Goal: Task Accomplishment & Management: Manage account settings

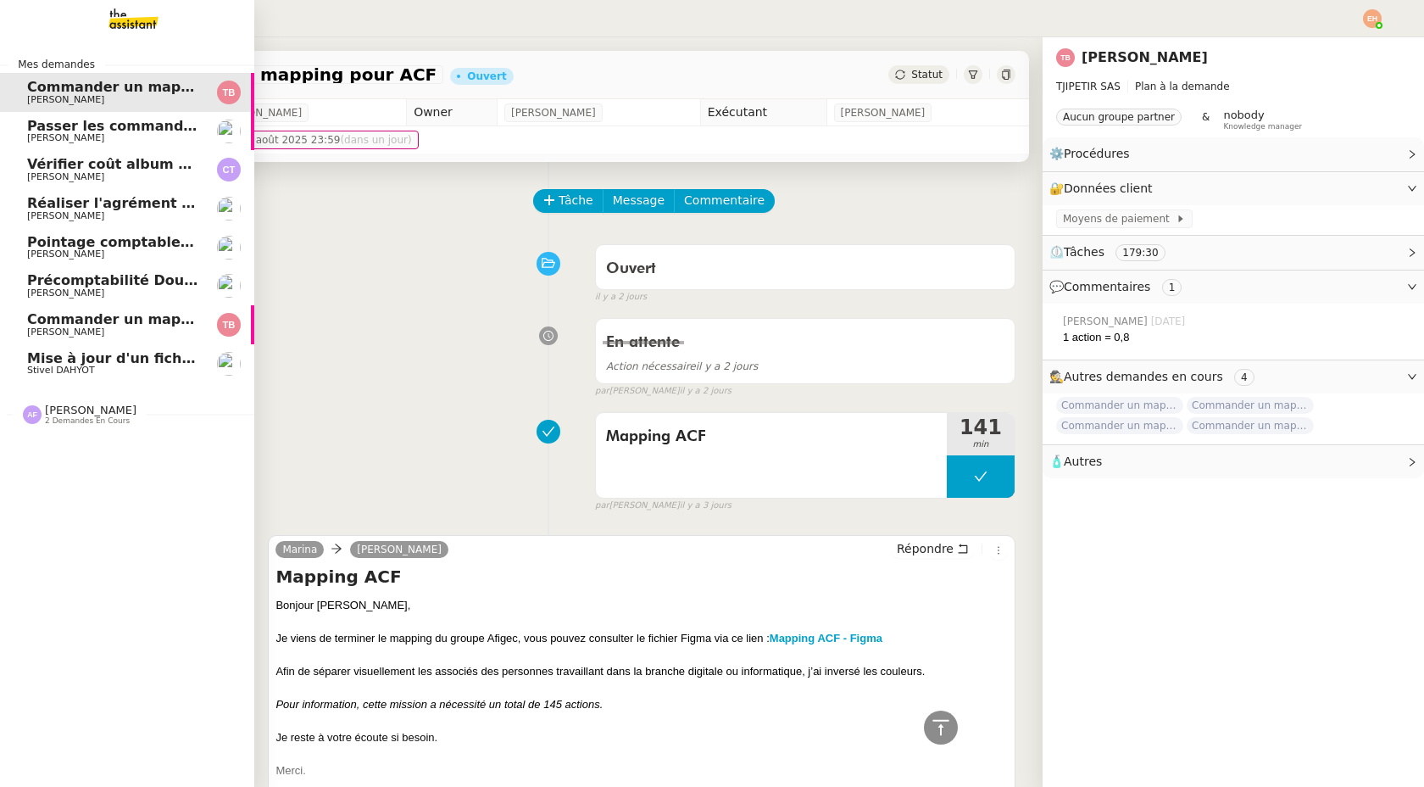
scroll to position [2191, 0]
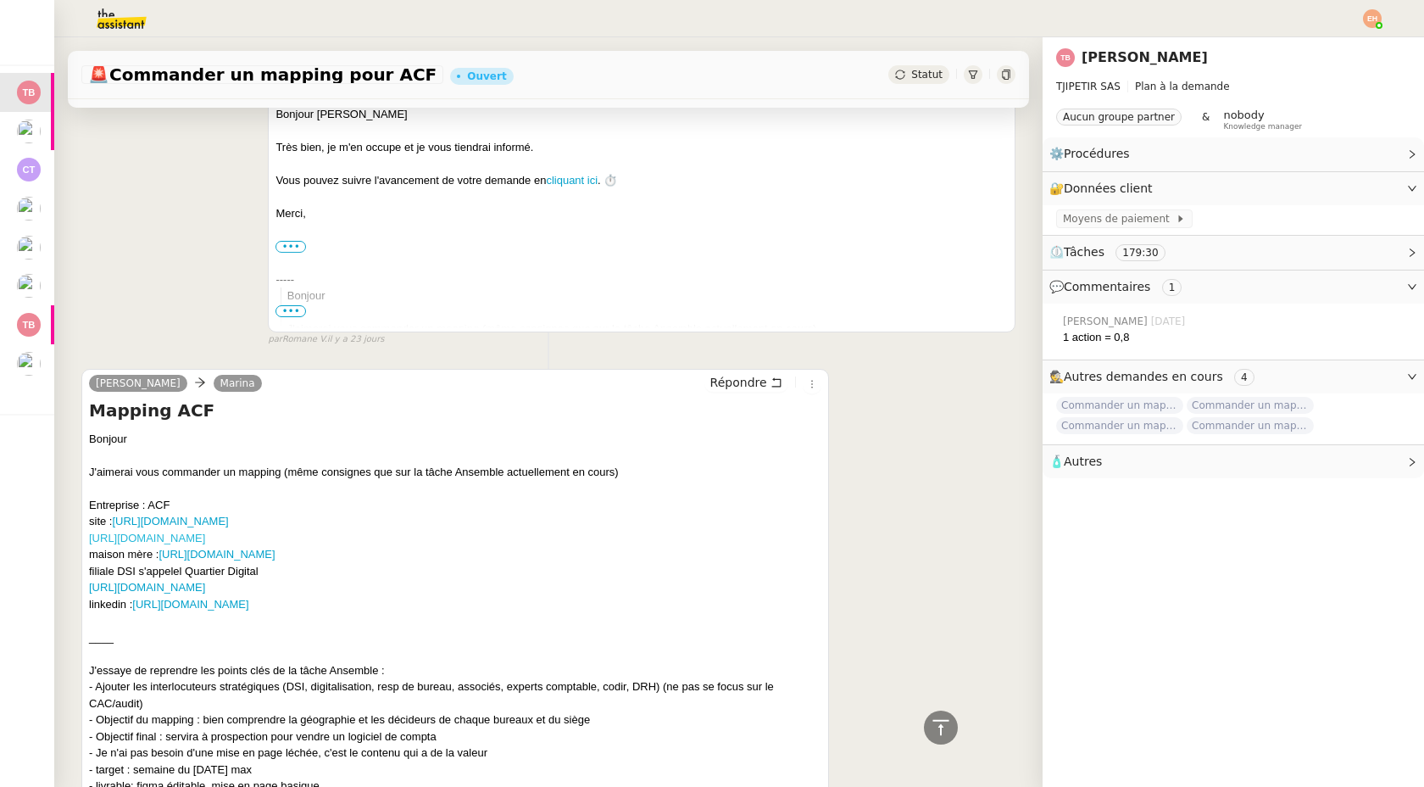
click at [205, 536] on link "[URL][DOMAIN_NAME]" at bounding box center [147, 538] width 116 height 13
click at [264, 571] on div "Bonjour J'aimerai vous commander un mapping (même consignes que sur la tâche An…" at bounding box center [455, 505] width 732 height 149
click at [205, 588] on link "[URL][DOMAIN_NAME]" at bounding box center [147, 587] width 116 height 13
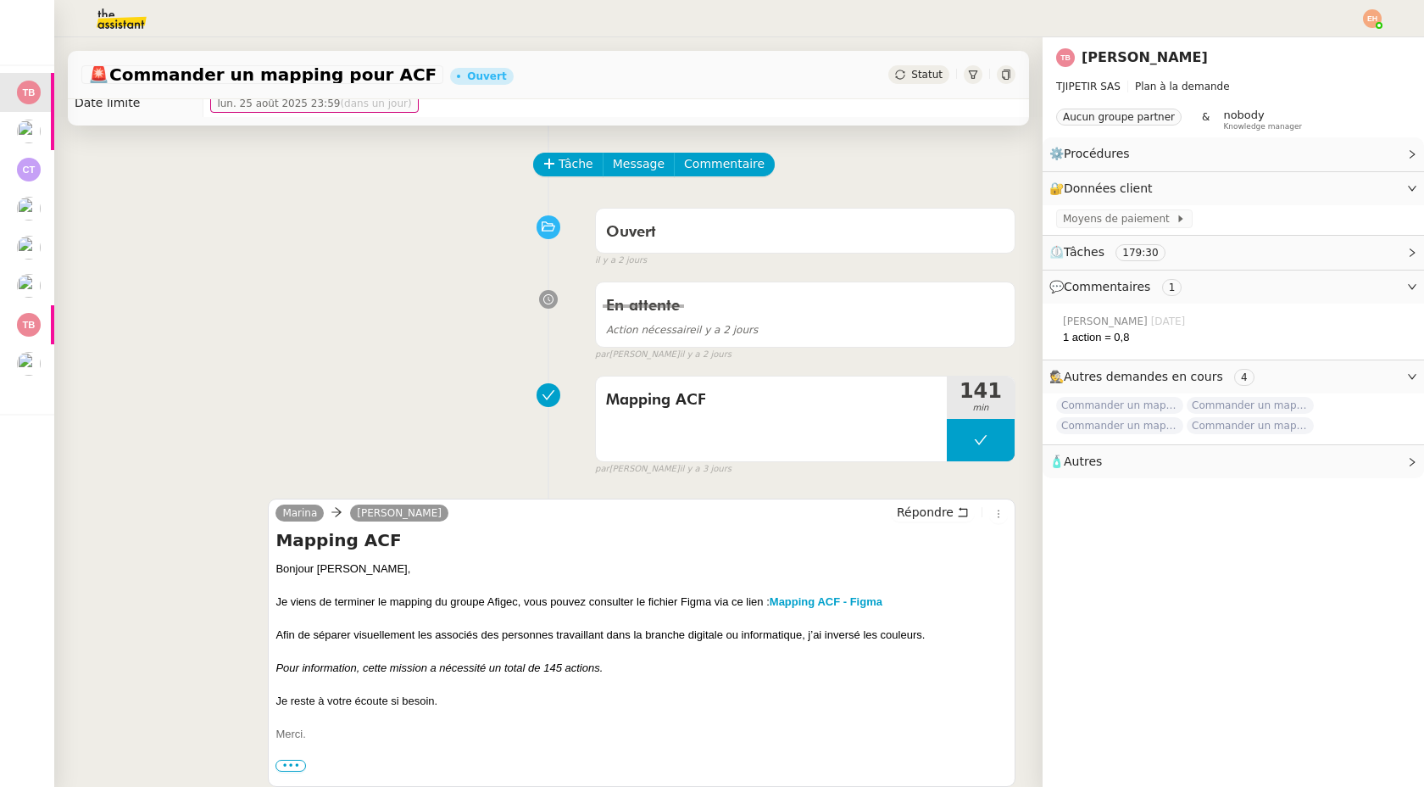
scroll to position [23, 0]
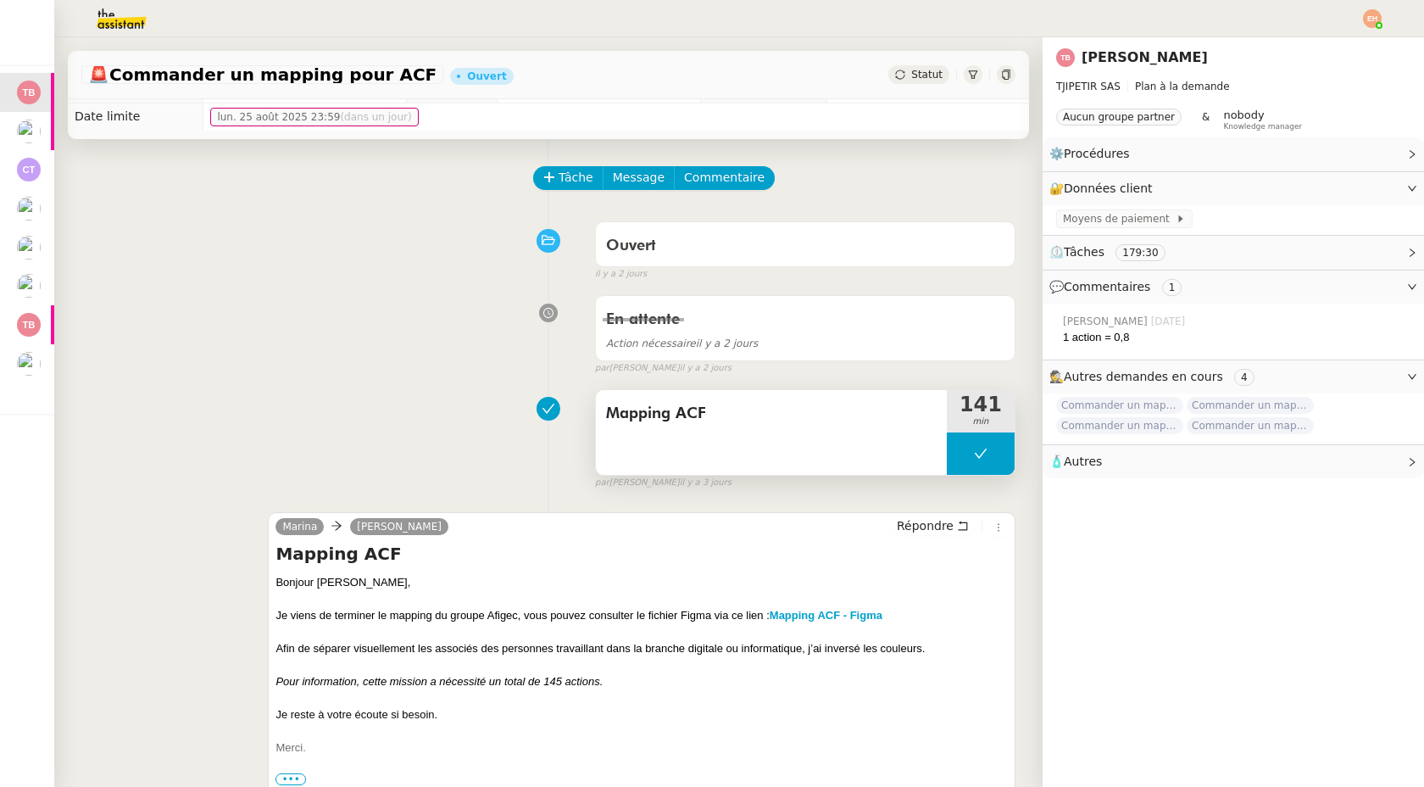
click at [783, 455] on div "Mapping ACF" at bounding box center [771, 432] width 351 height 85
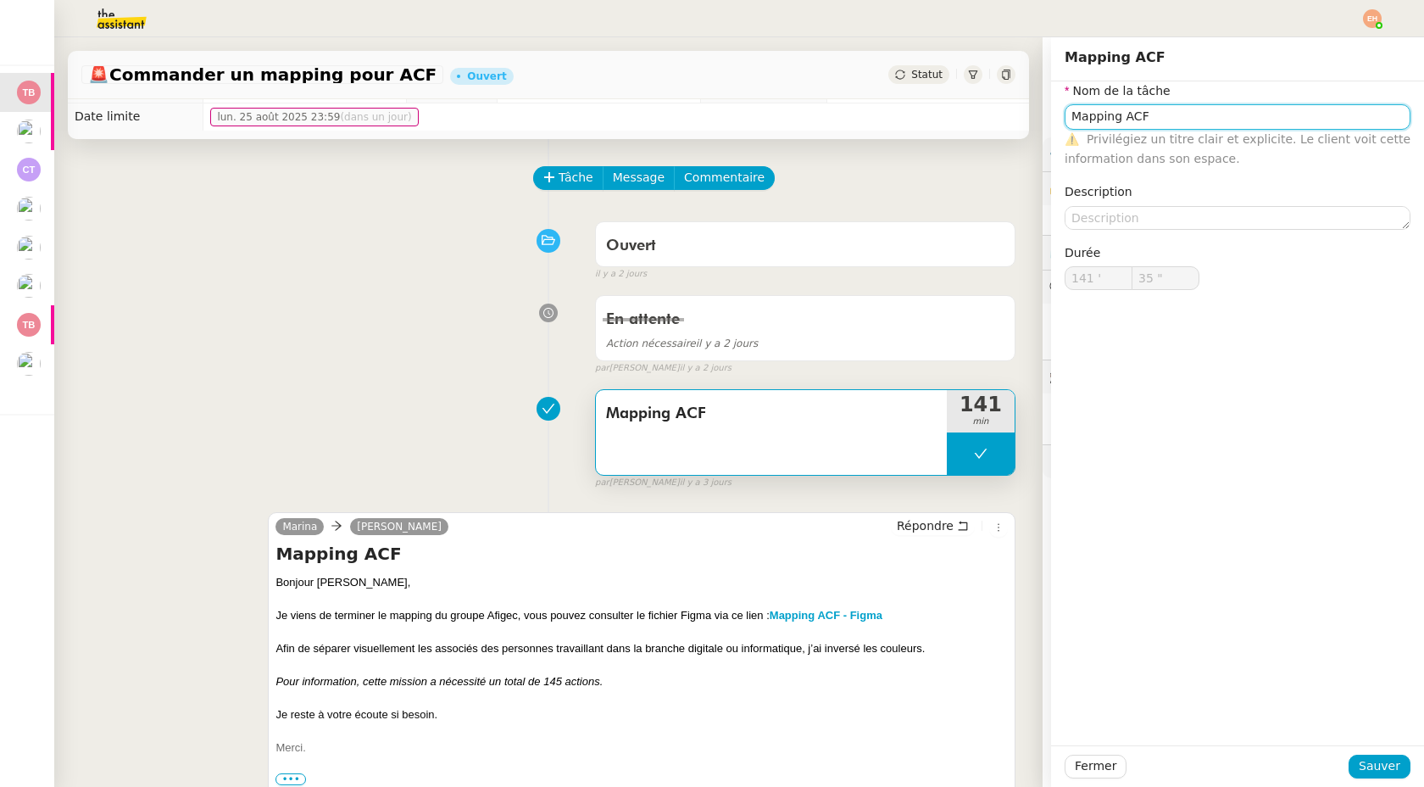
click at [1201, 128] on input "Mapping ACF" at bounding box center [1238, 116] width 346 height 25
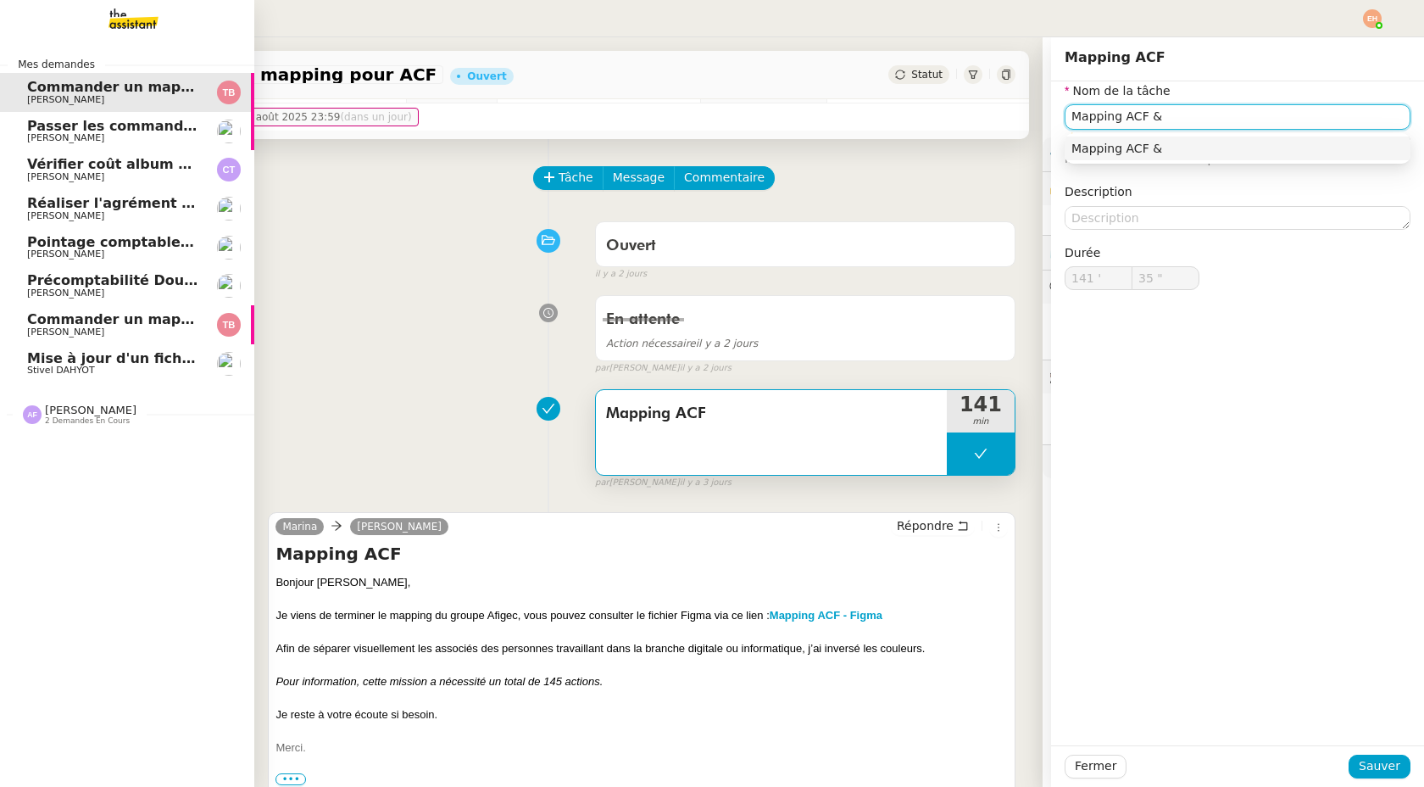
type input "Mapping ACF &"
click at [136, 17] on img at bounding box center [119, 18] width 131 height 37
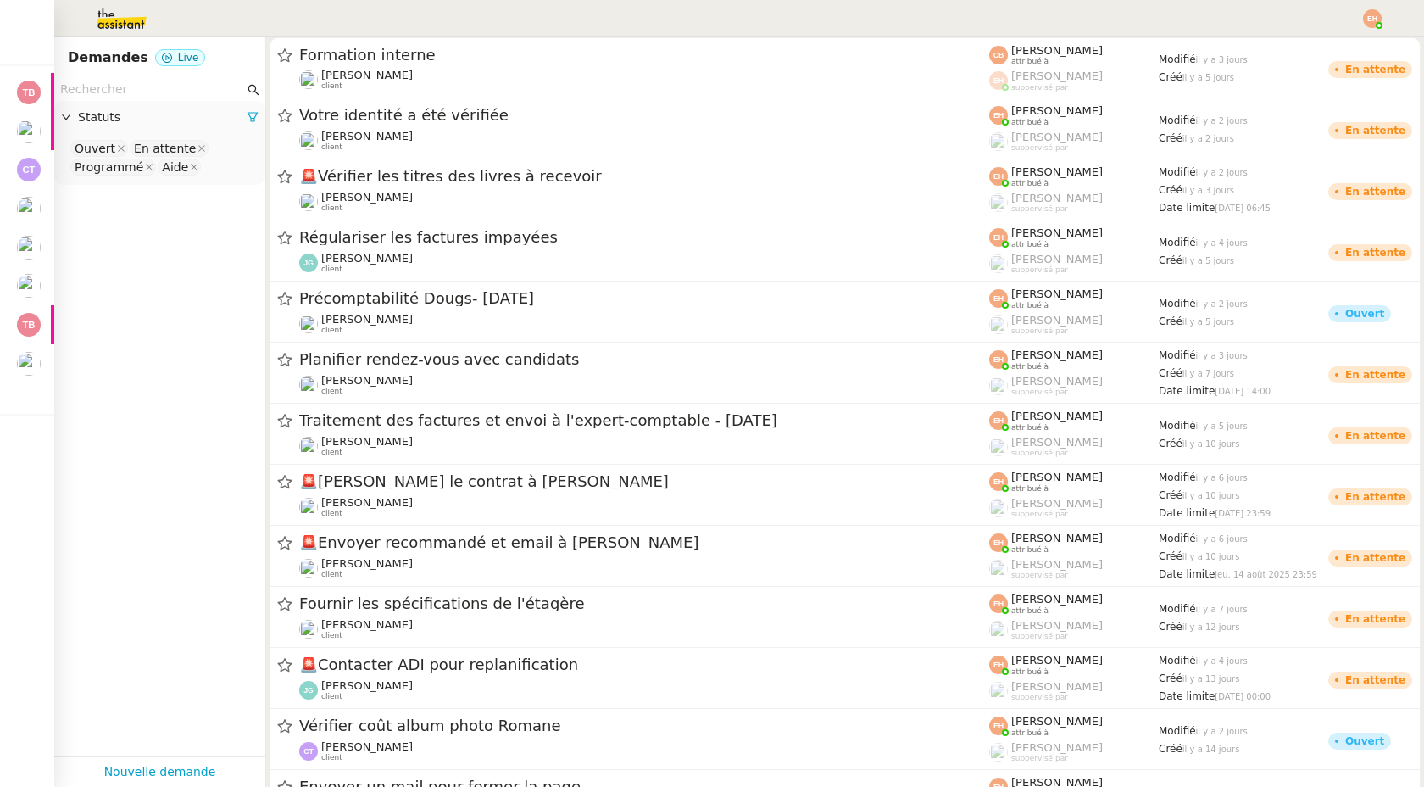
click at [162, 86] on input "text" at bounding box center [152, 89] width 184 height 19
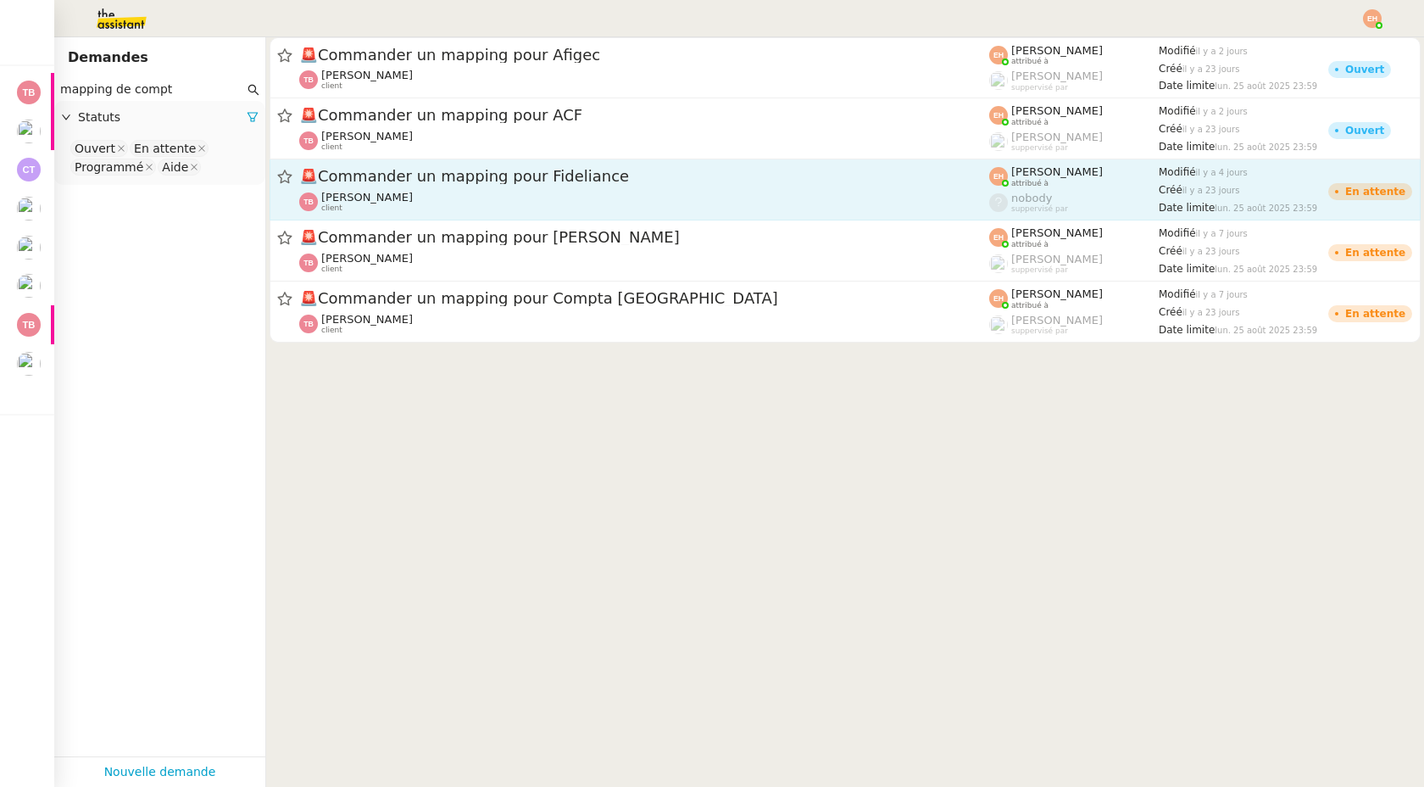
type input "mapping de compt"
click at [506, 174] on span "🚨 Commander un mapping pour Fideliance" at bounding box center [644, 176] width 690 height 15
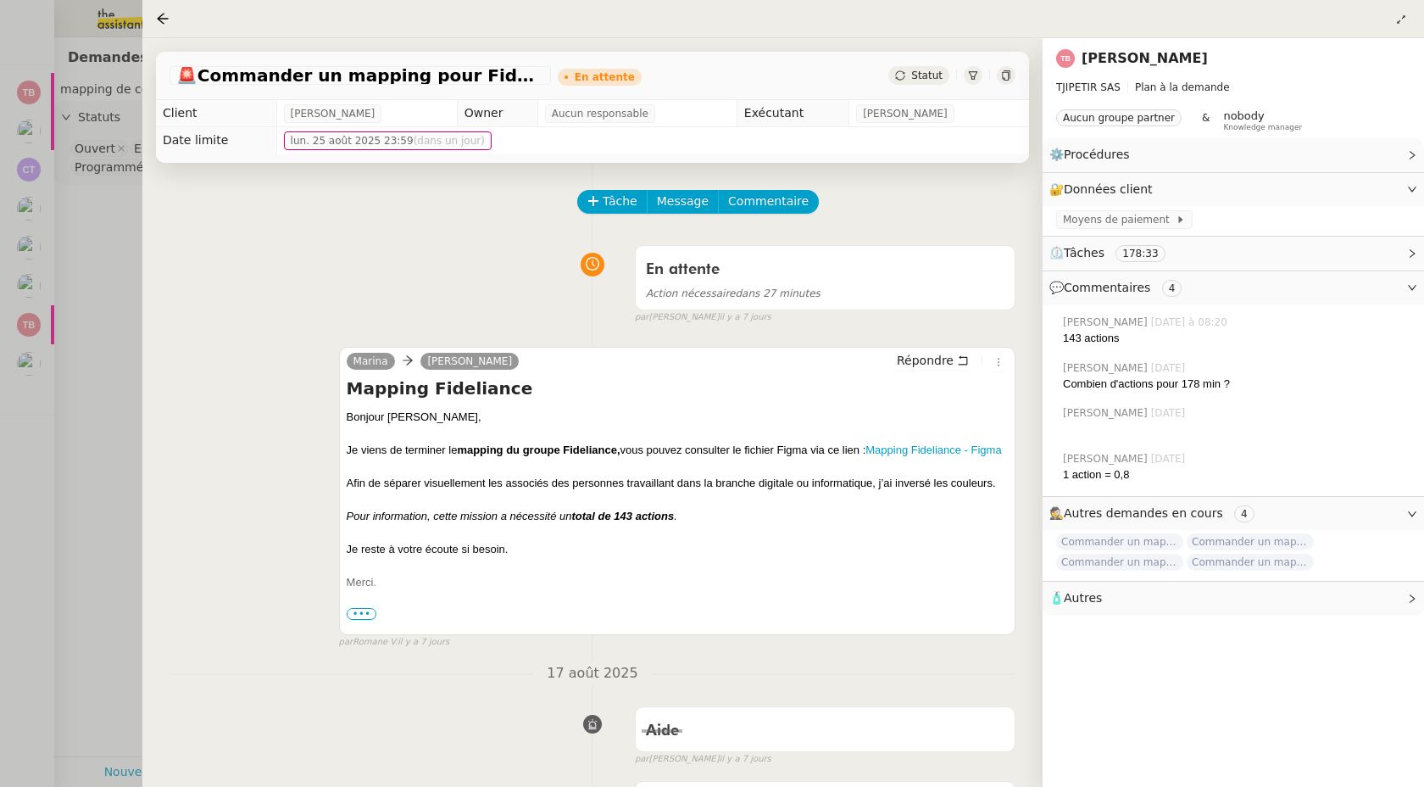
click at [25, 419] on div at bounding box center [712, 393] width 1424 height 787
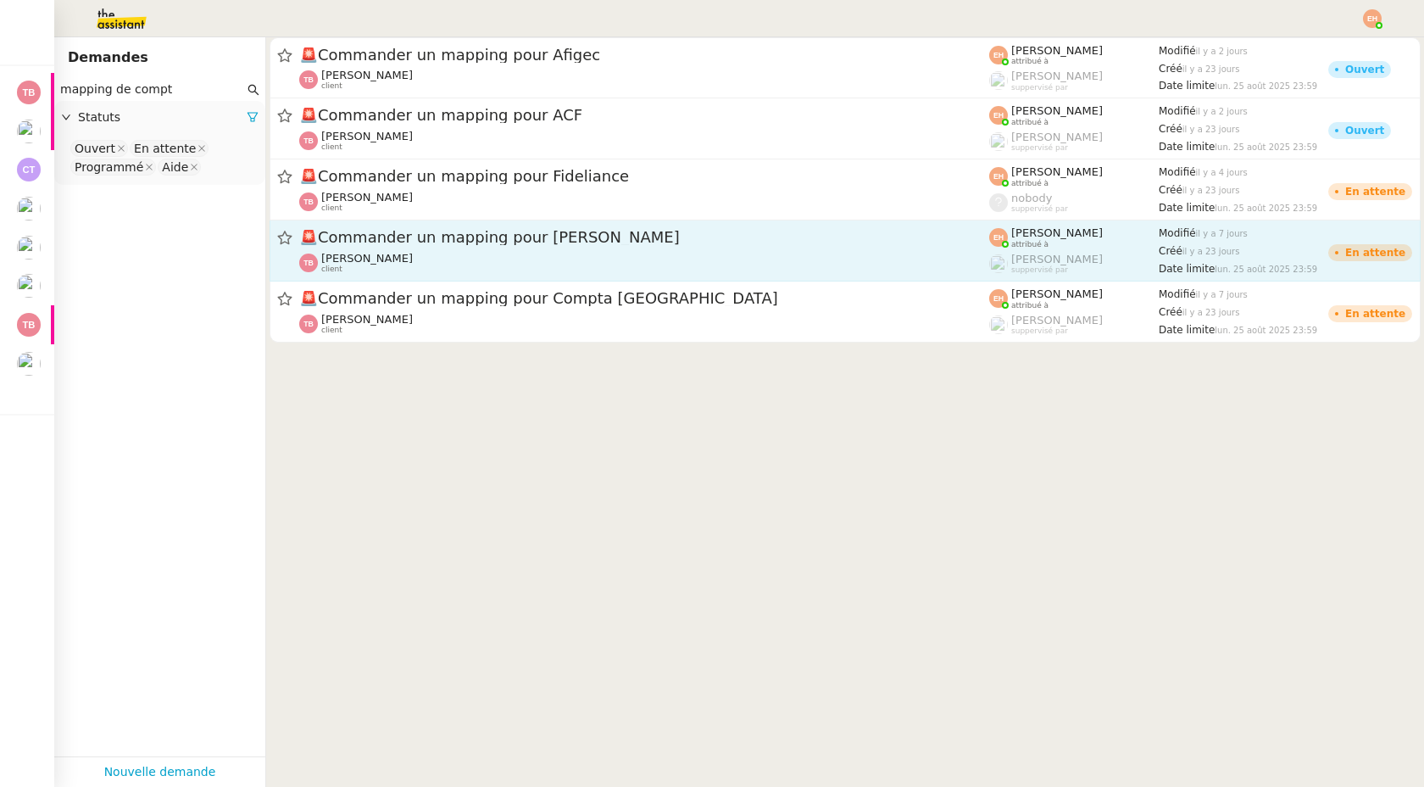
click at [510, 237] on span "🚨 Commander un mapping pour [PERSON_NAME]" at bounding box center [644, 237] width 690 height 15
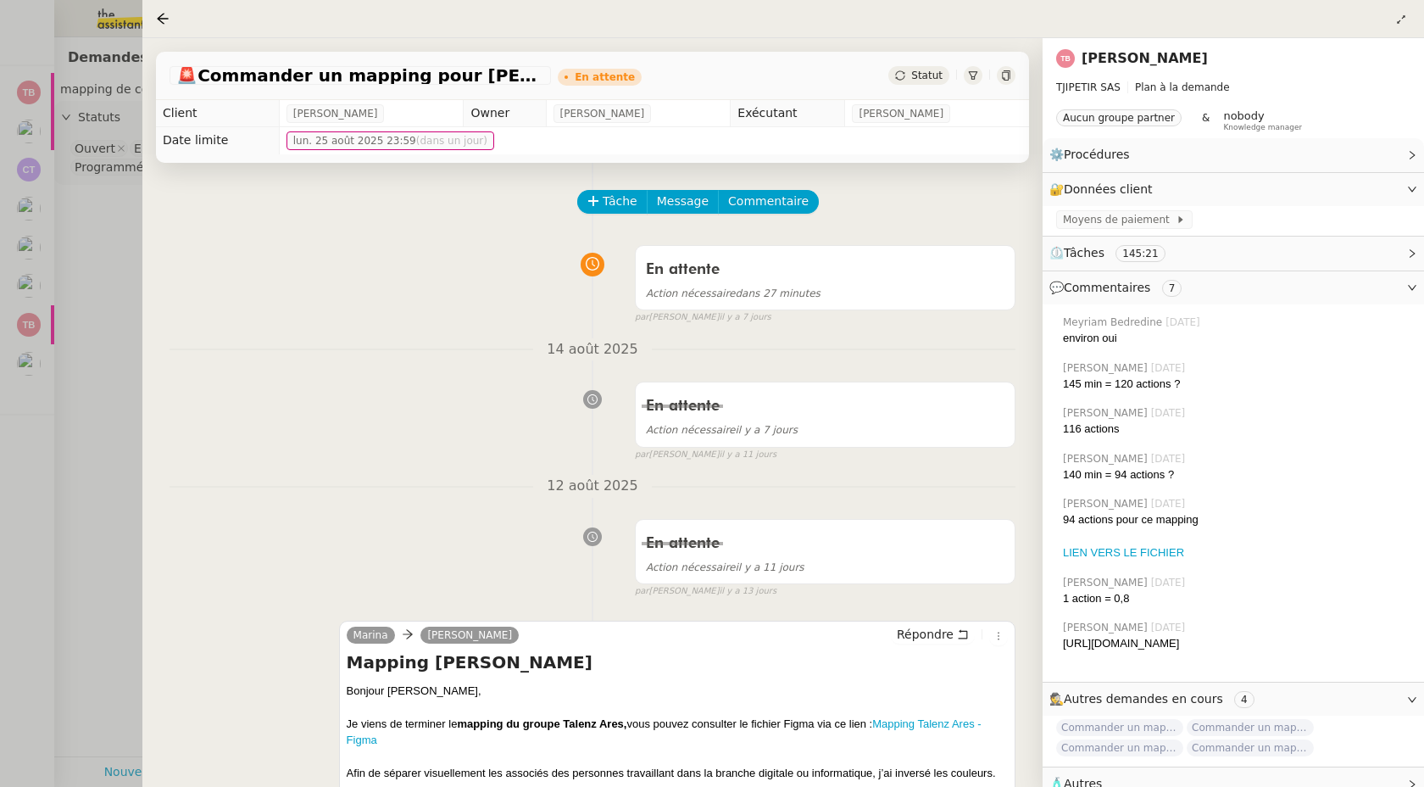
click at [88, 377] on div at bounding box center [712, 393] width 1424 height 787
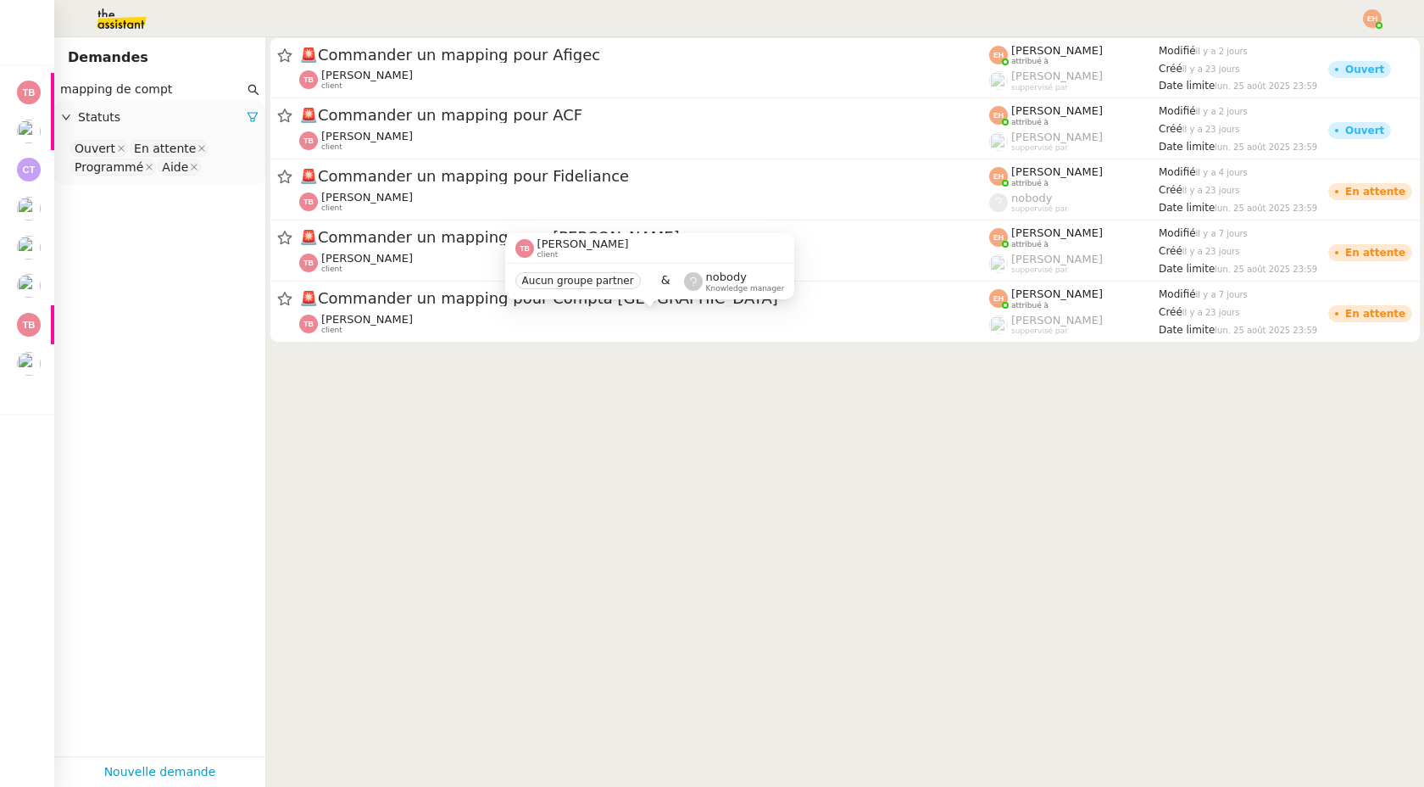
click at [548, 308] on div "[PERSON_NAME] client Aucun groupe partner & nobody Knowledge manager" at bounding box center [650, 273] width 290 height 80
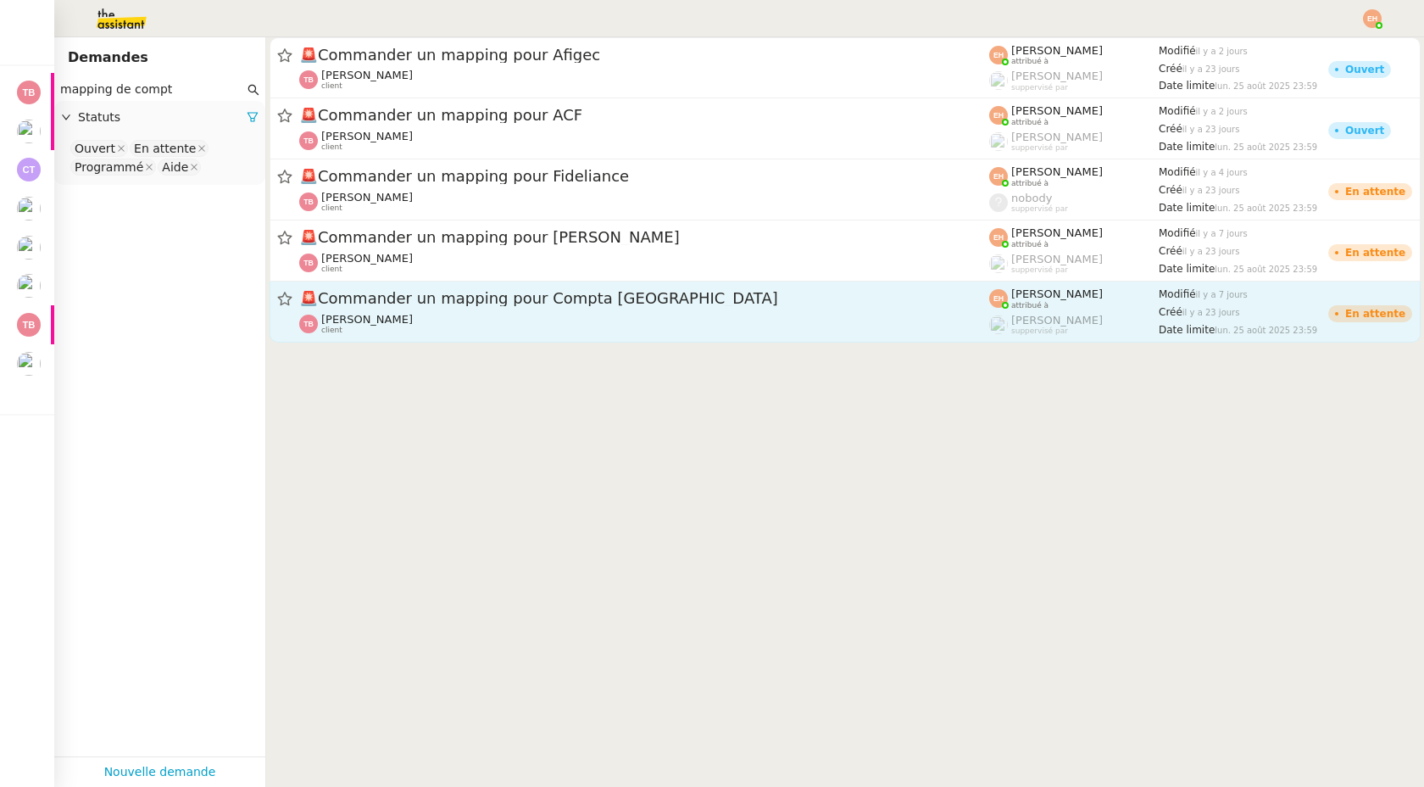
click at [410, 310] on div "🚨 Commander un mapping pour Compta France [PERSON_NAME] client" at bounding box center [644, 311] width 690 height 47
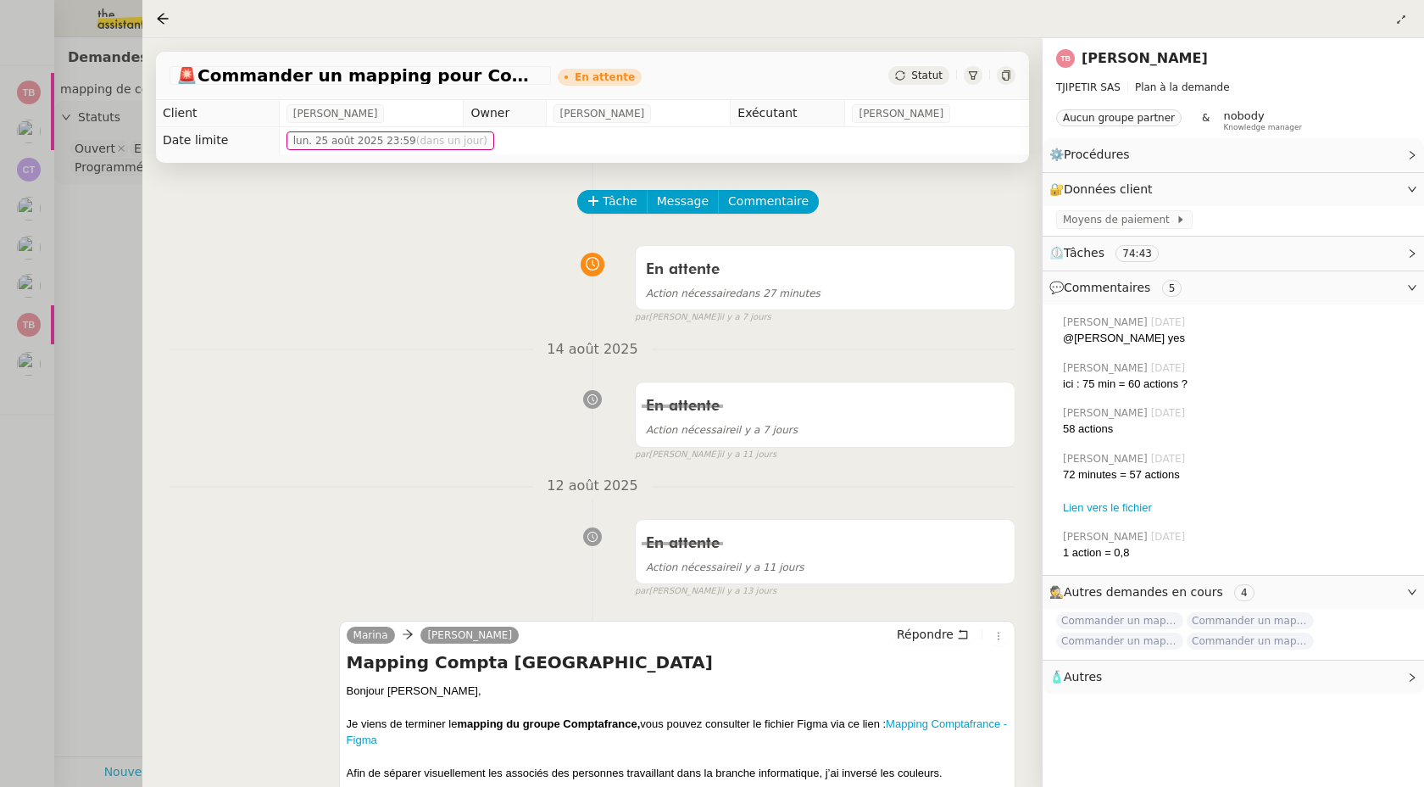
click at [32, 338] on div at bounding box center [712, 393] width 1424 height 787
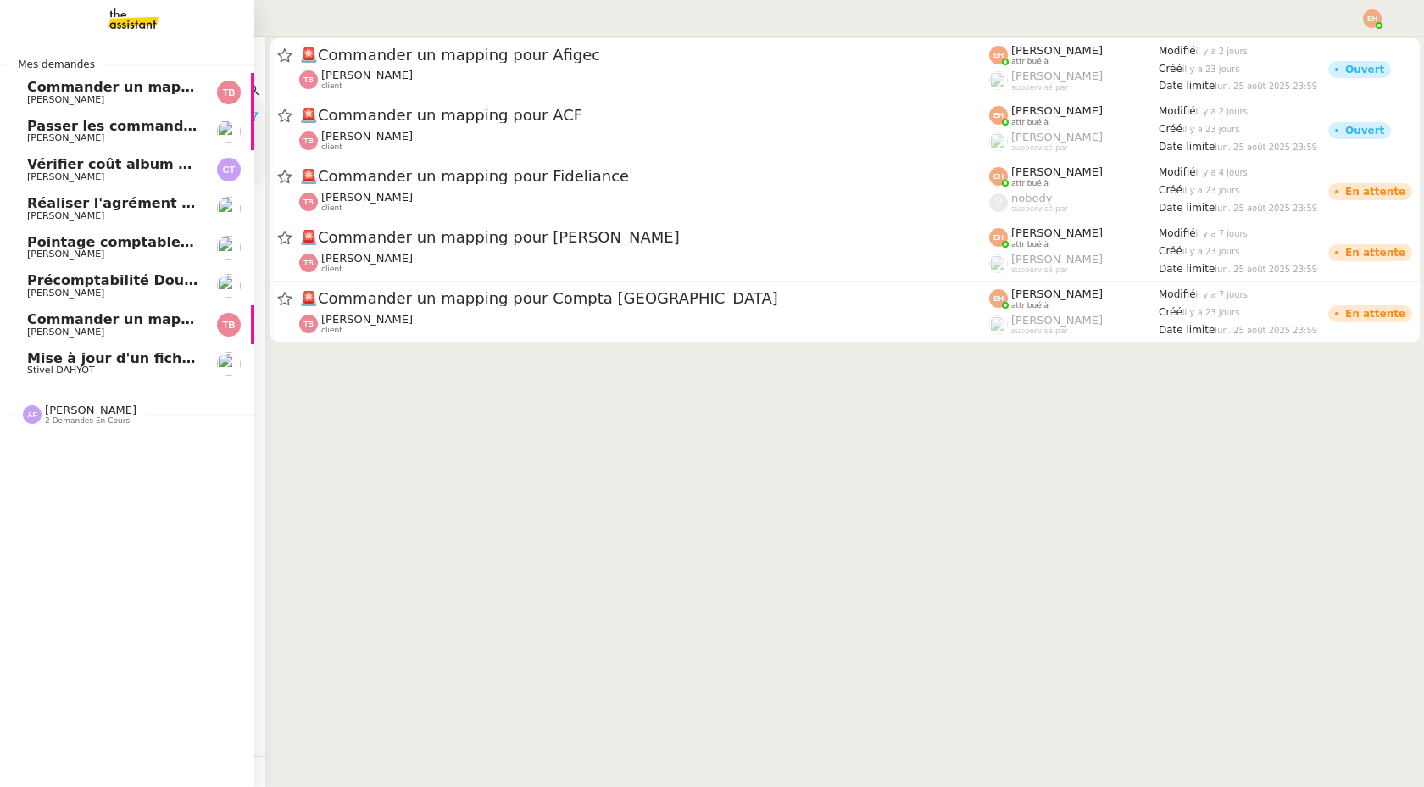
click at [139, 86] on span "Commander un mapping pour ACF" at bounding box center [158, 87] width 262 height 16
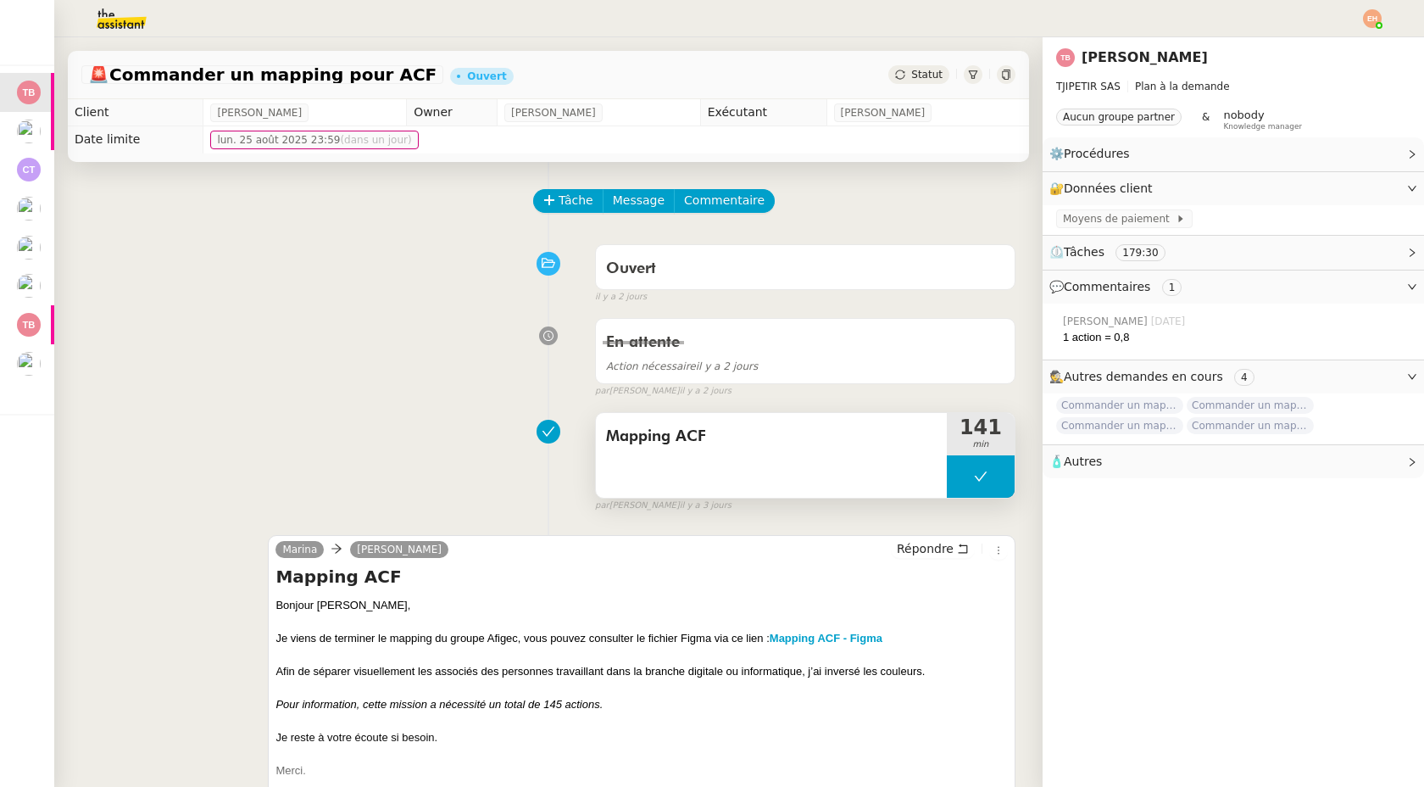
click at [716, 466] on div "Mapping ACF" at bounding box center [771, 455] width 351 height 85
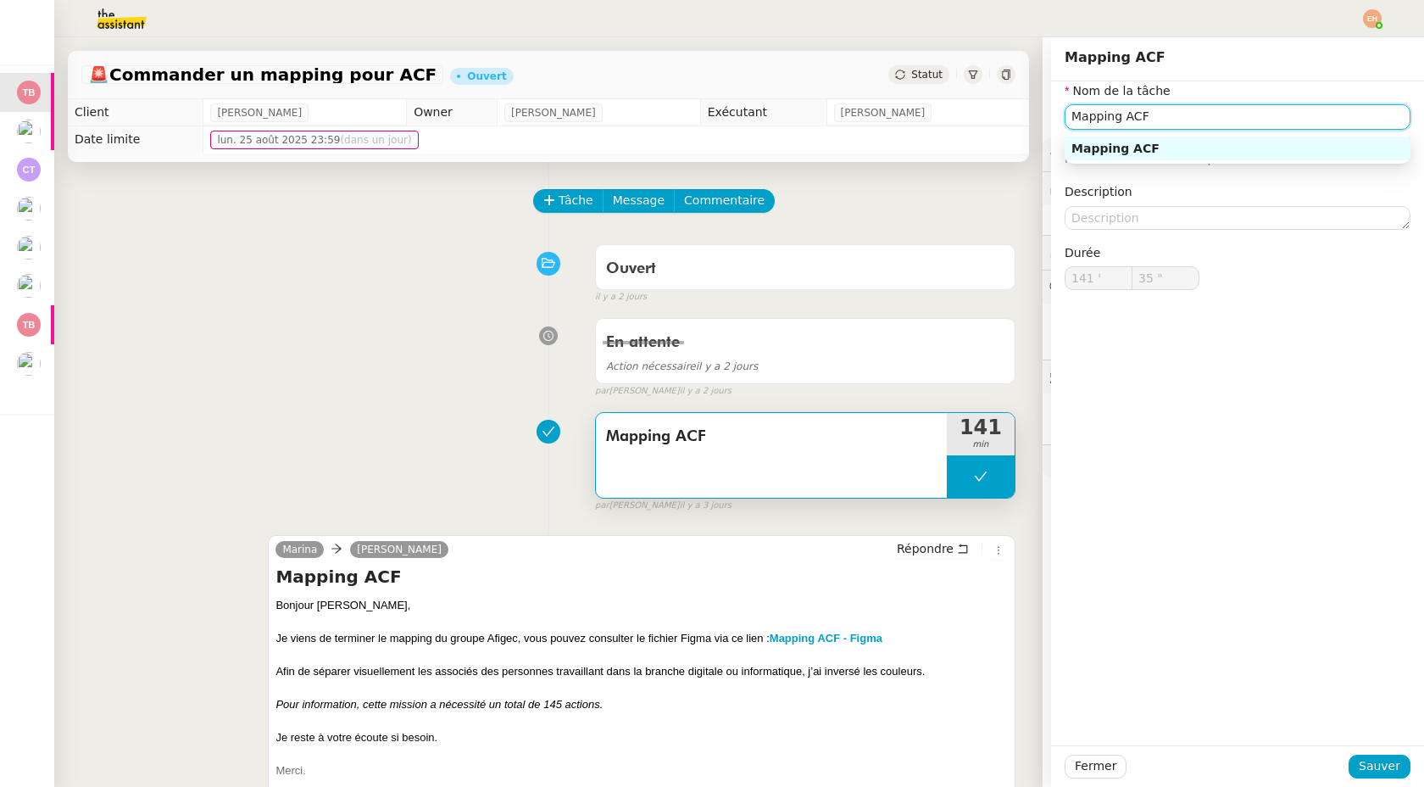
click at [1178, 116] on input "Mapping ACF" at bounding box center [1238, 116] width 346 height 25
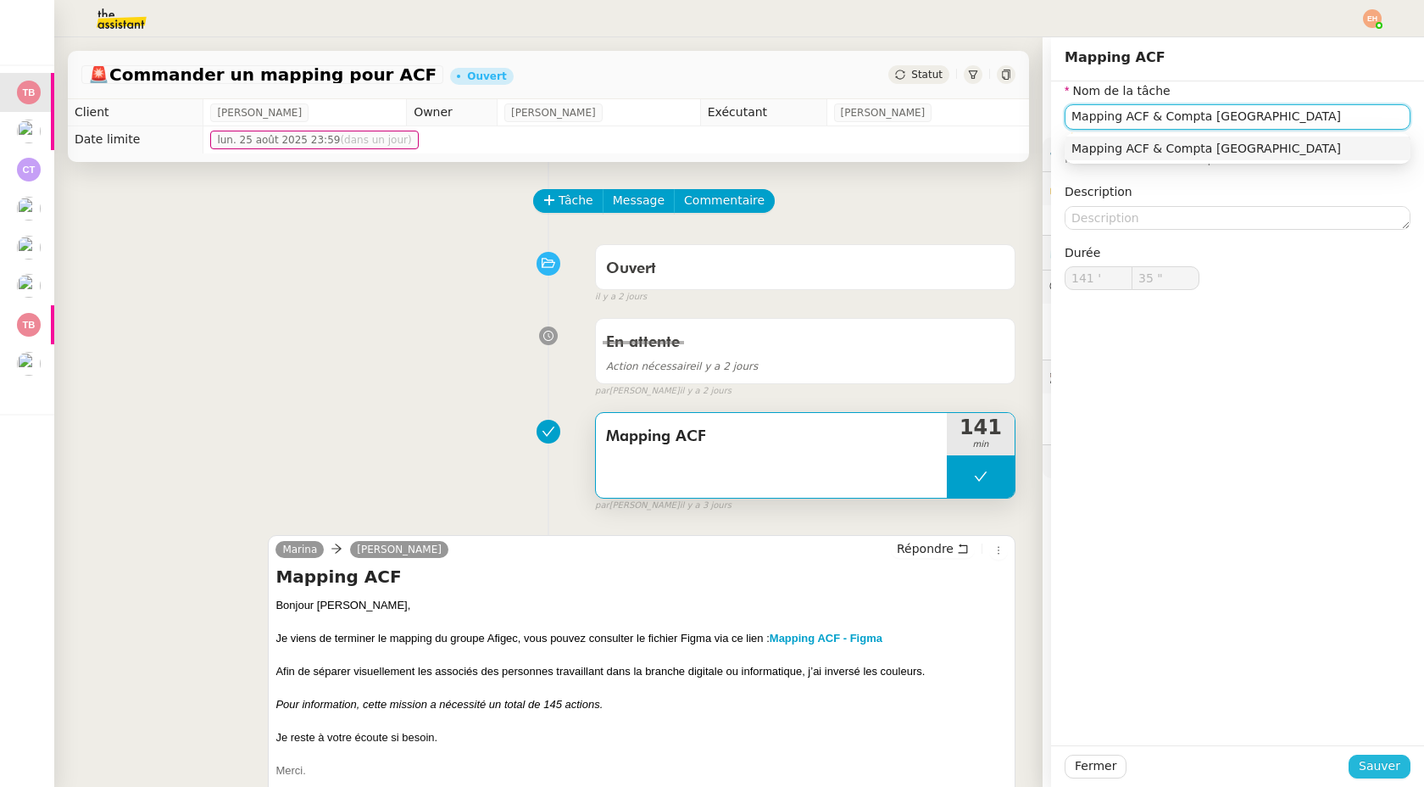
type input "Mapping ACF & Compta [GEOGRAPHIC_DATA]"
click at [1379, 763] on span "Sauver" at bounding box center [1380, 765] width 42 height 19
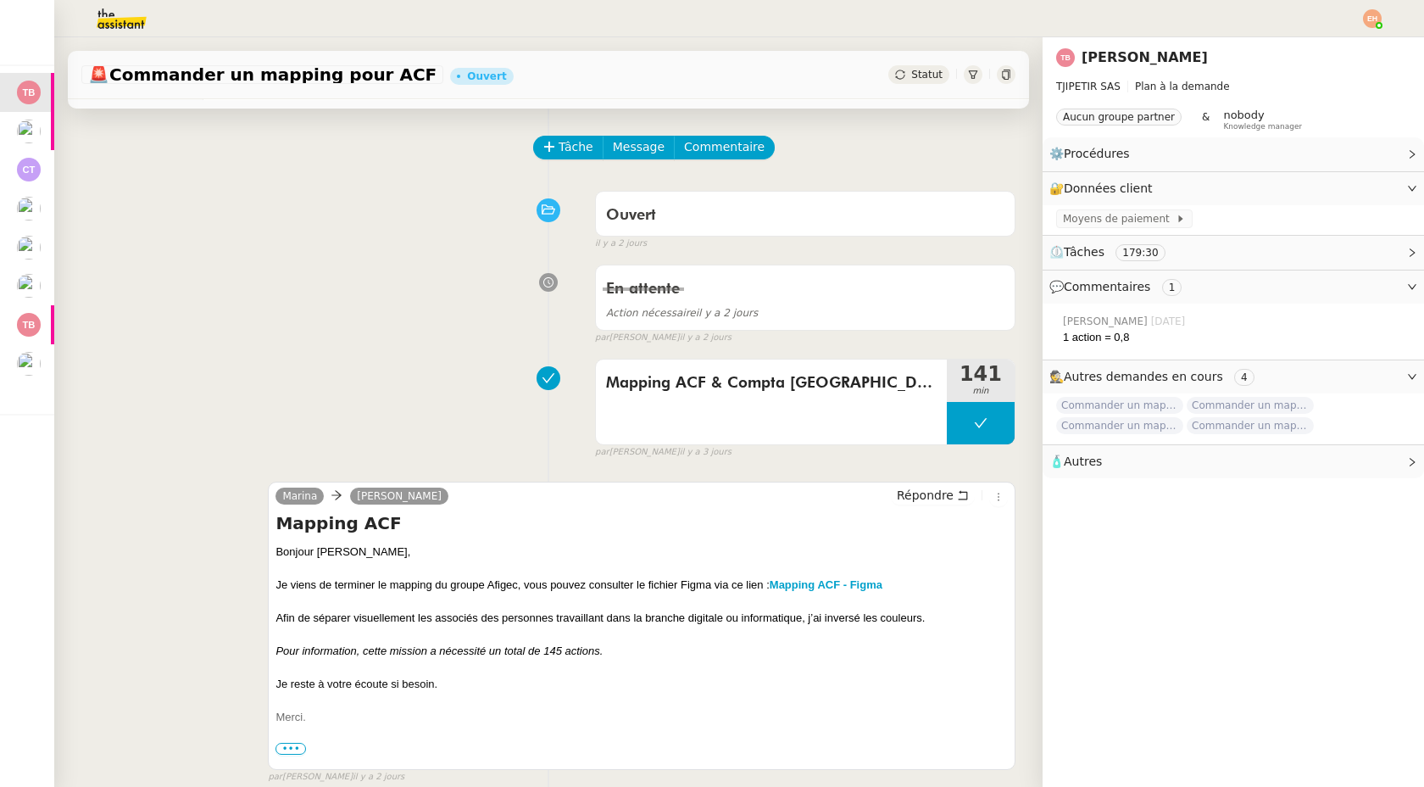
scroll to position [61, 0]
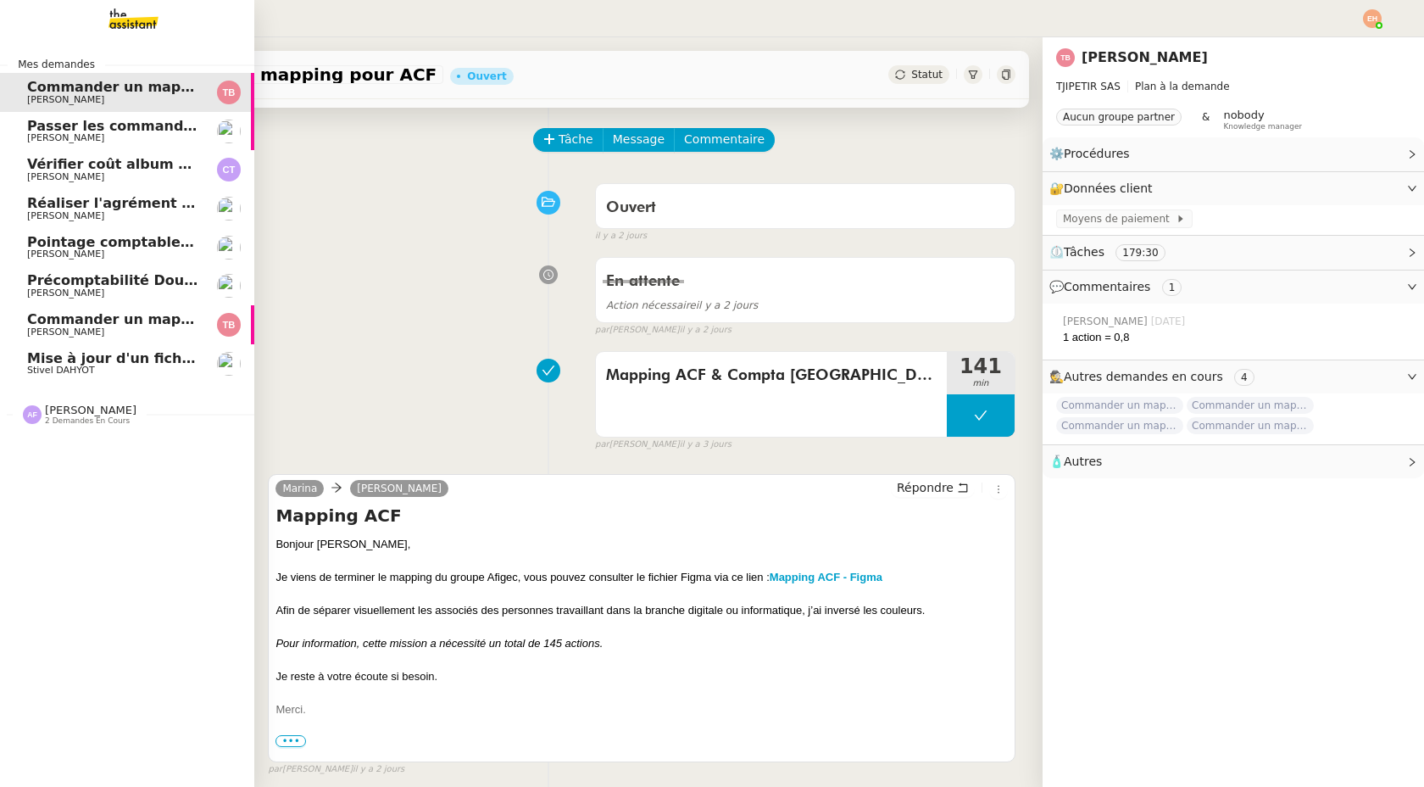
click at [55, 320] on span "Commander un mapping pour Afigec" at bounding box center [167, 319] width 280 height 16
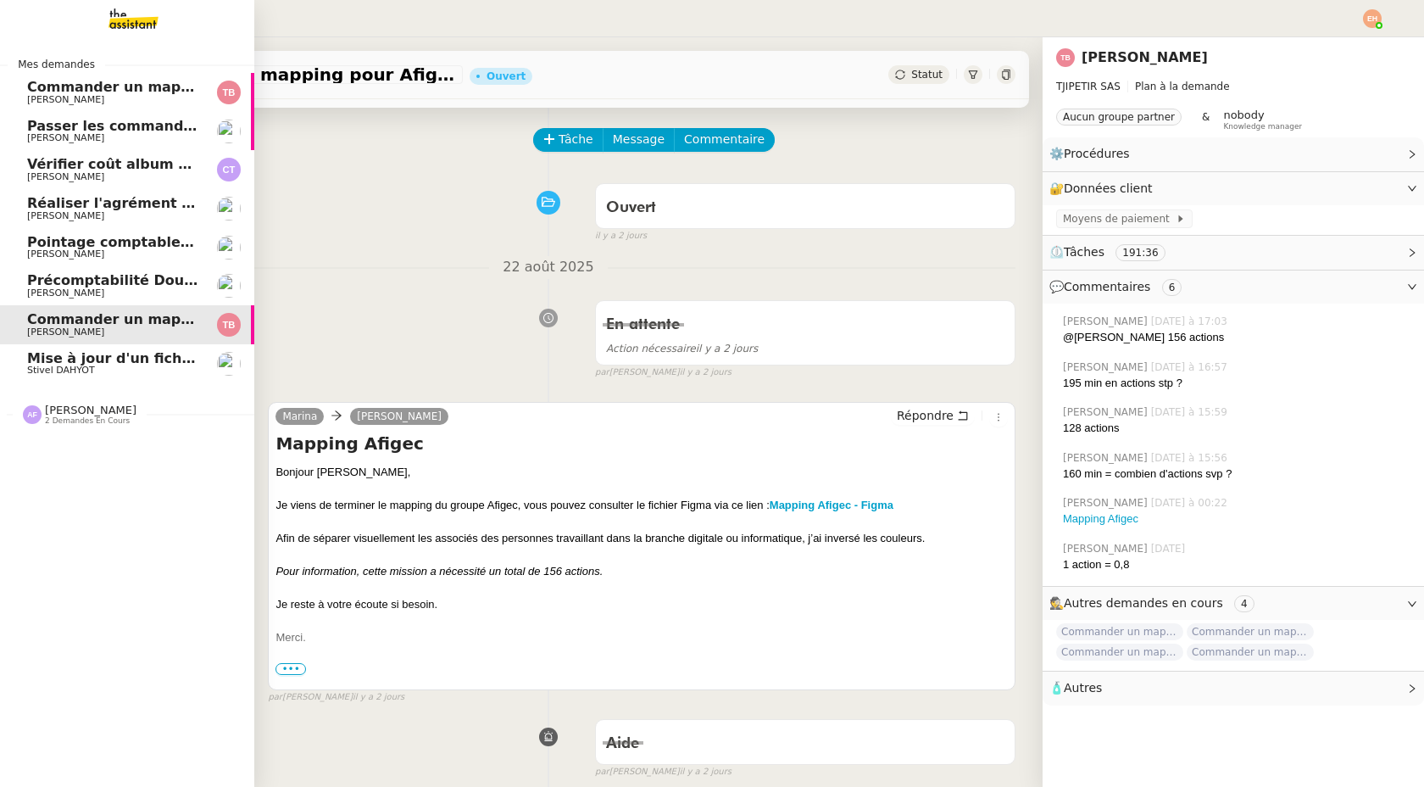
click at [25, 81] on link "Commander un mapping pour ACF [PERSON_NAME]" at bounding box center [127, 92] width 254 height 39
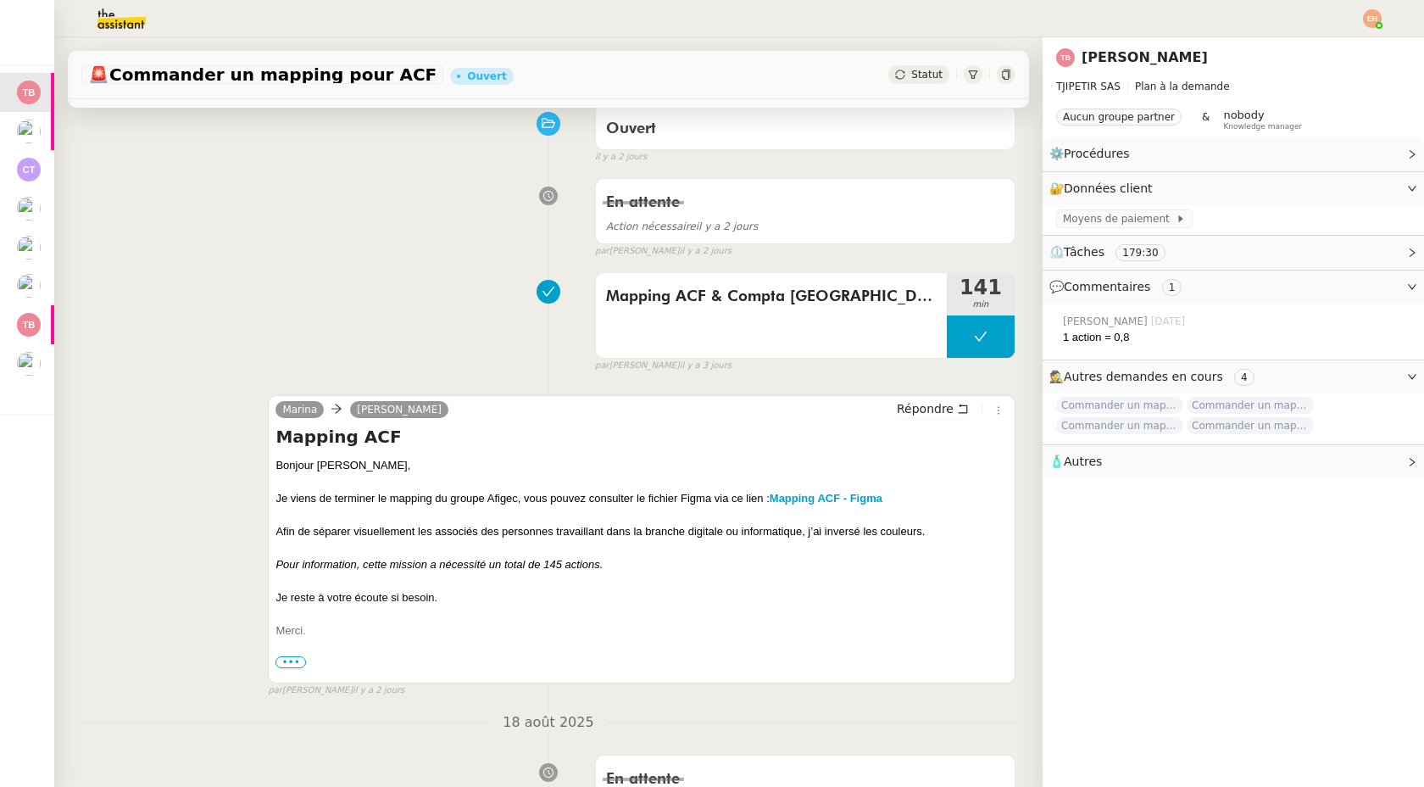
scroll to position [144, 0]
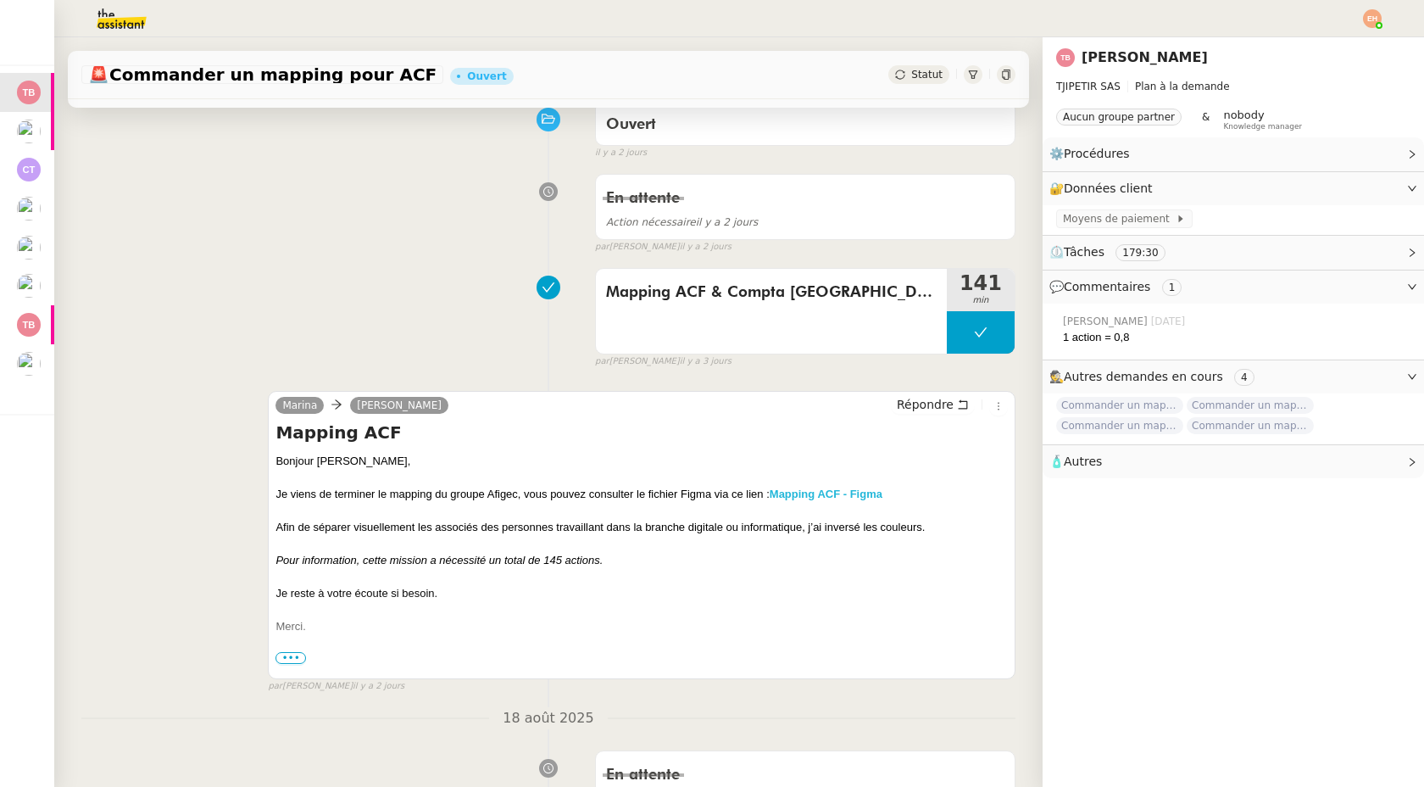
click at [806, 497] on strong "Mapping ACF - Figma" at bounding box center [826, 493] width 113 height 13
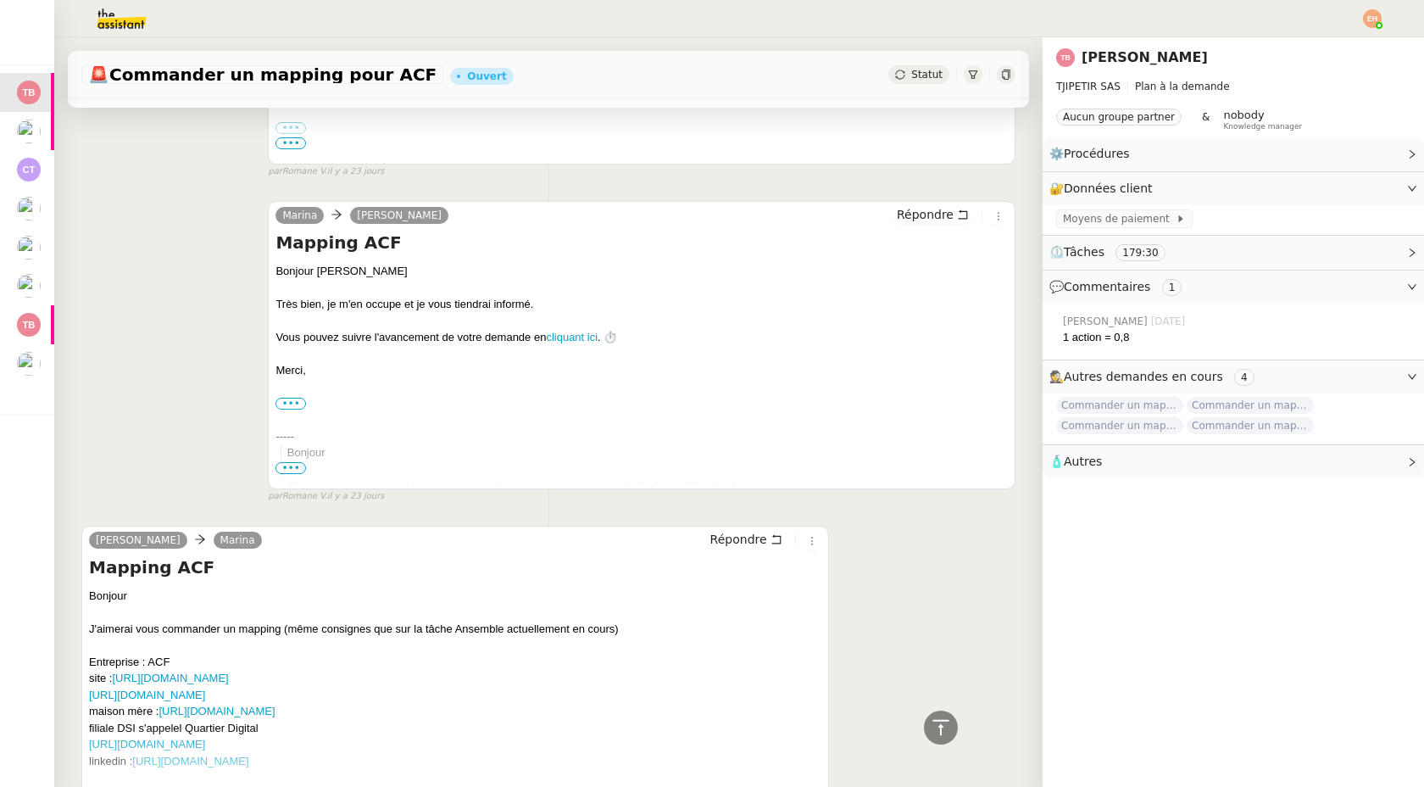
scroll to position [2156, 0]
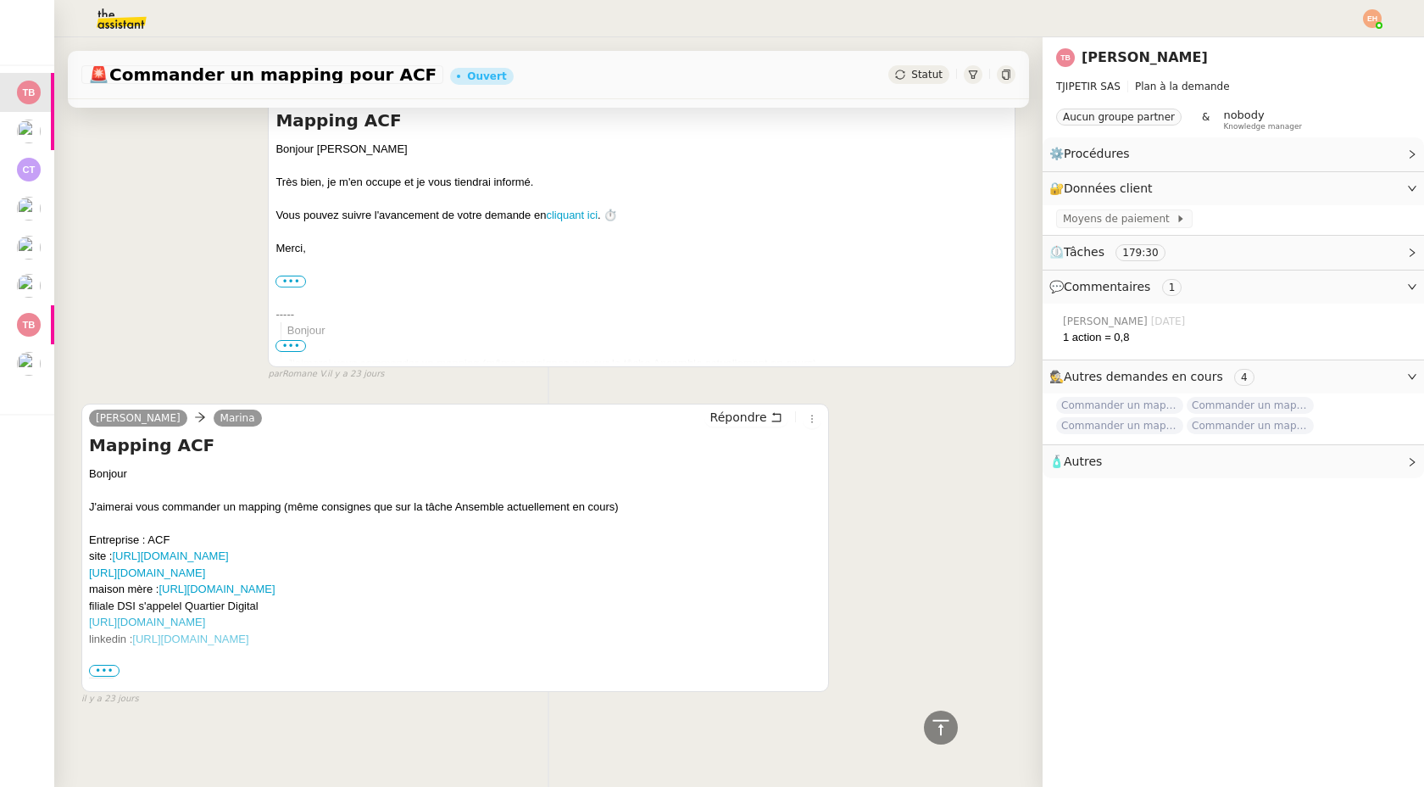
click at [107, 665] on span "•••" at bounding box center [104, 671] width 31 height 12
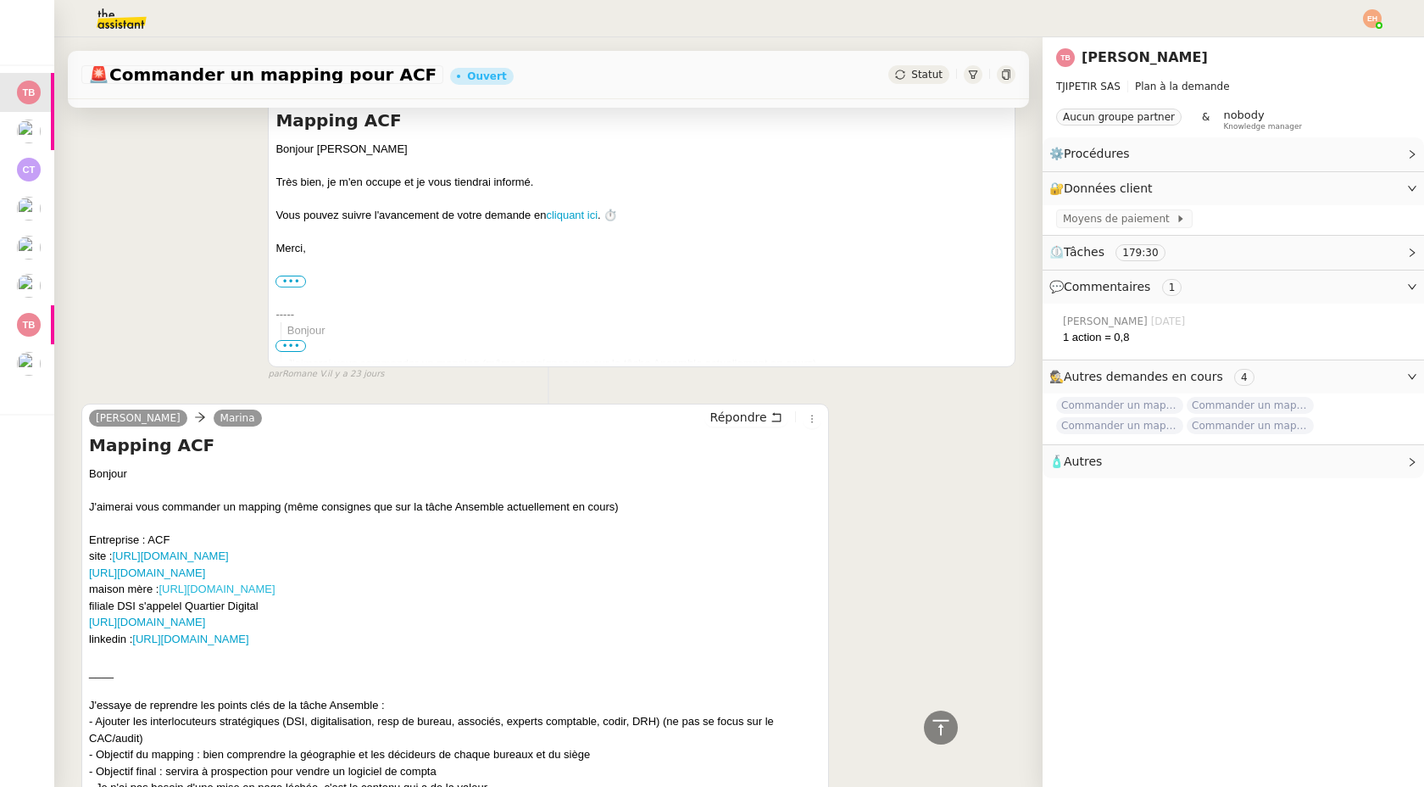
click at [265, 589] on link "[URL][DOMAIN_NAME]" at bounding box center [217, 588] width 116 height 13
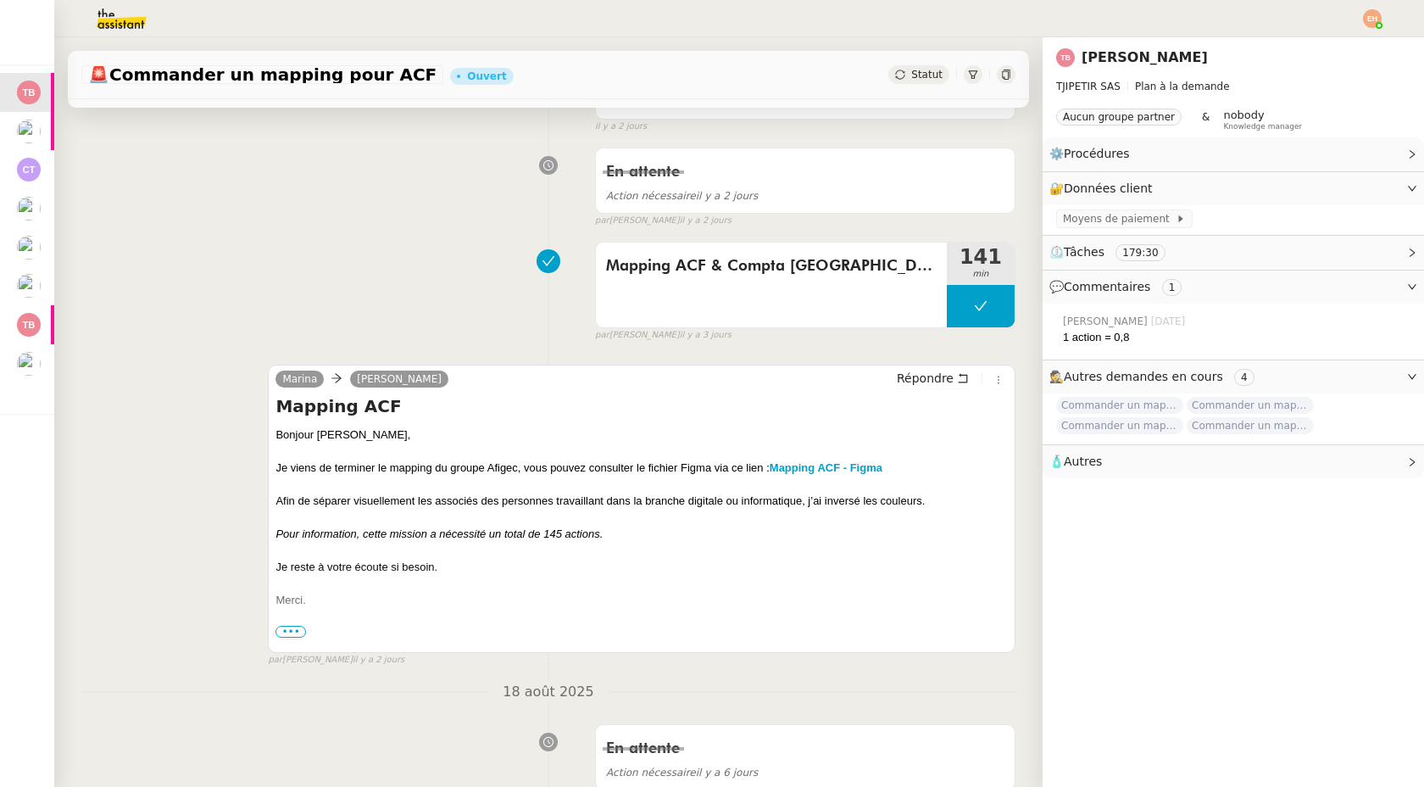
scroll to position [175, 0]
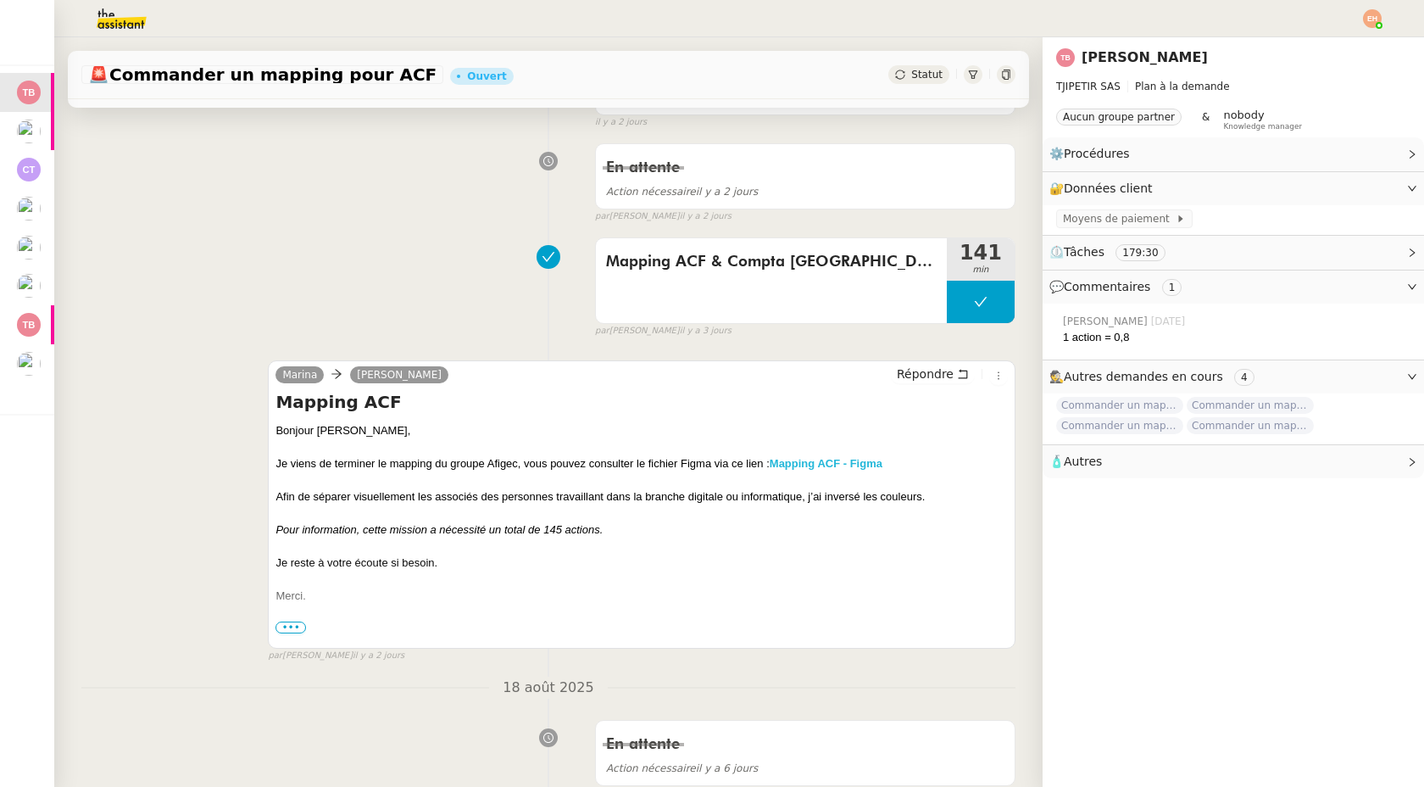
click at [849, 459] on strong "Mapping ACF - Figma" at bounding box center [826, 463] width 113 height 13
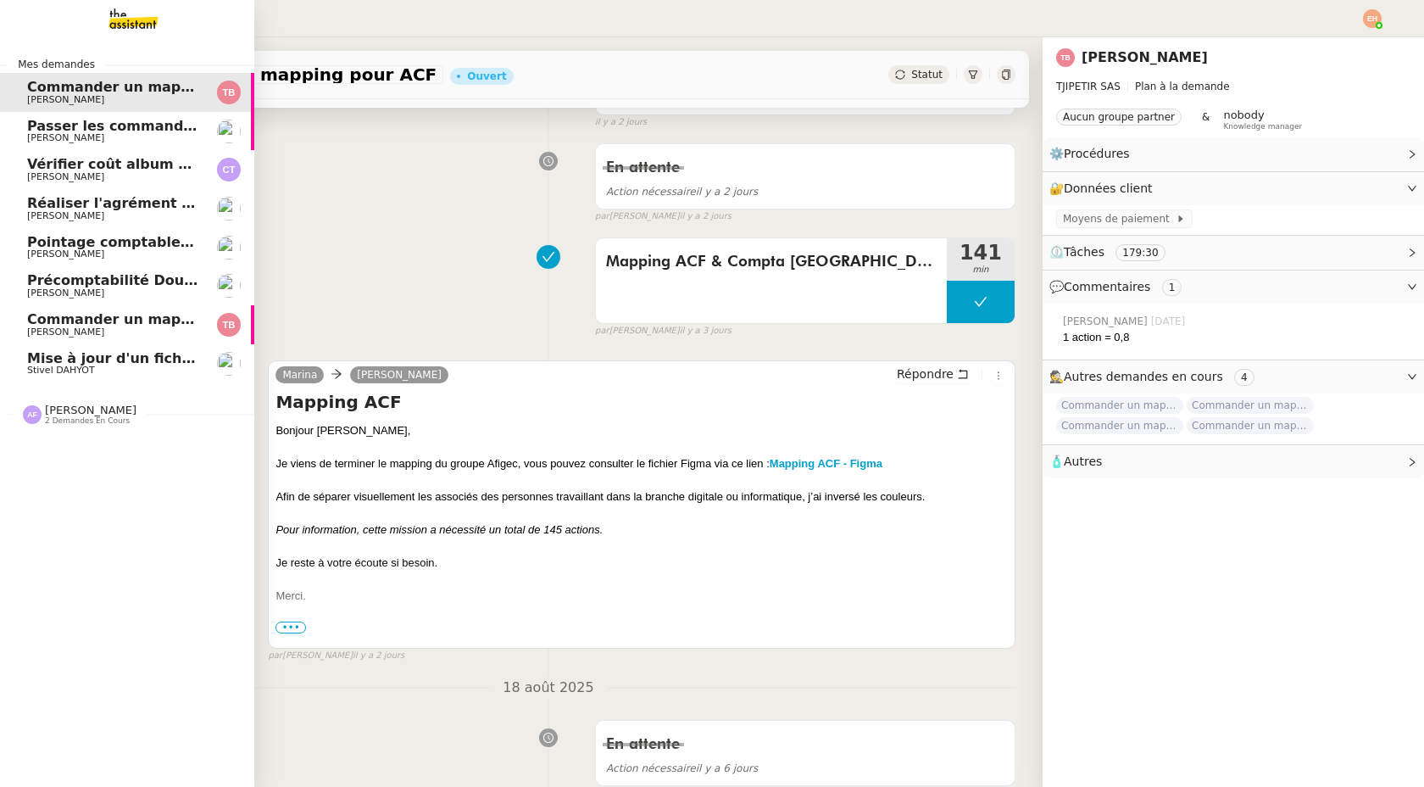
click at [48, 317] on span "Commander un mapping pour Afigec" at bounding box center [167, 319] width 280 height 16
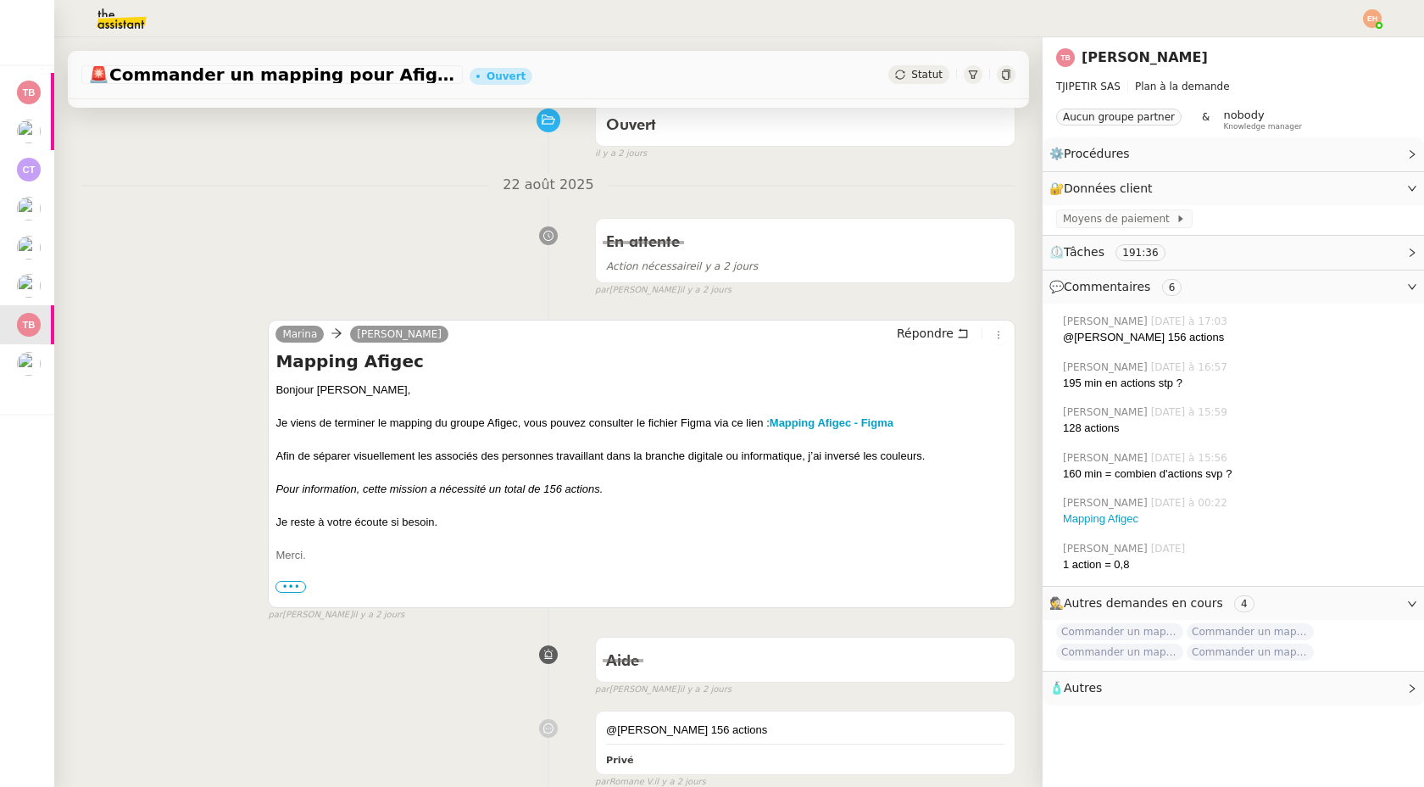
scroll to position [128, 0]
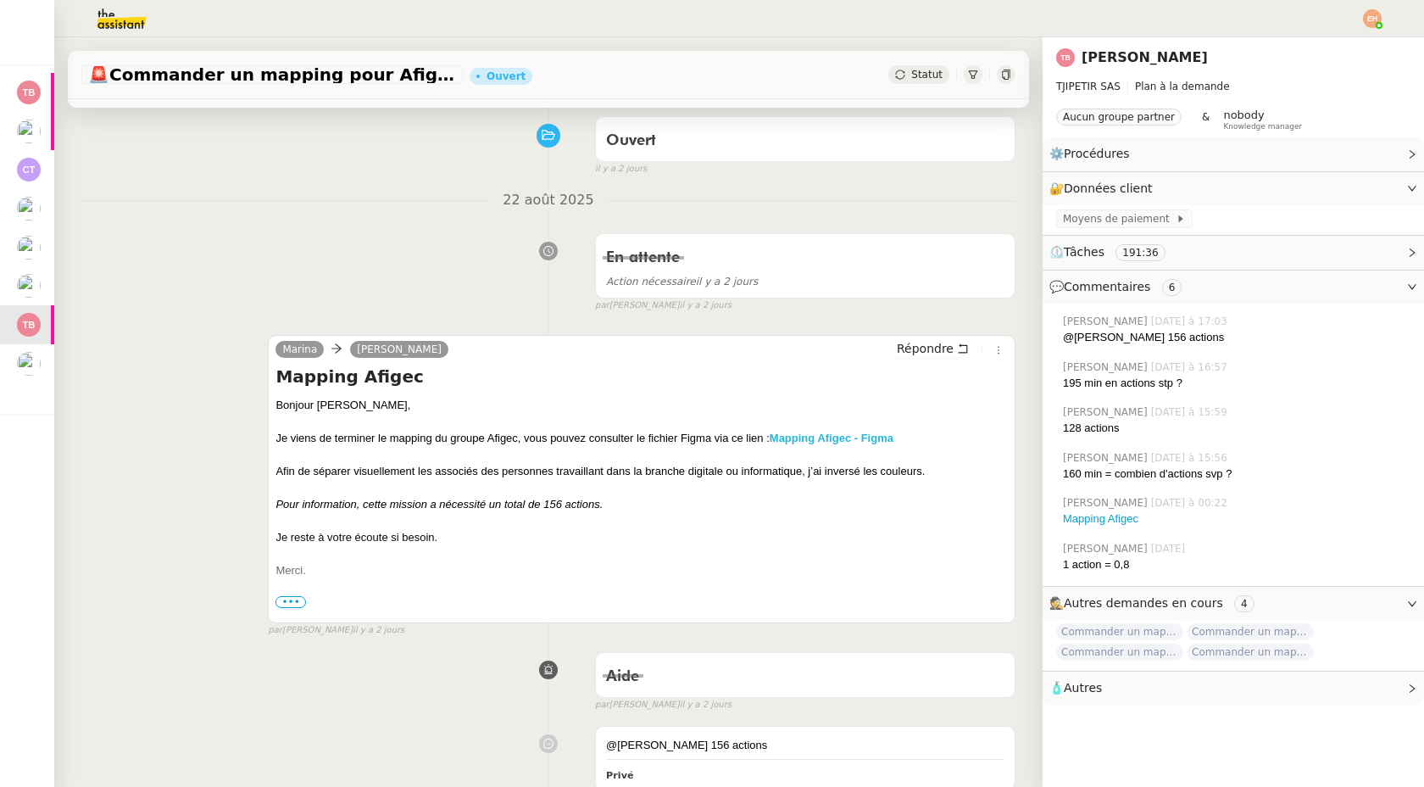
click at [864, 439] on strong "Mapping Afigec - Figma" at bounding box center [832, 438] width 124 height 13
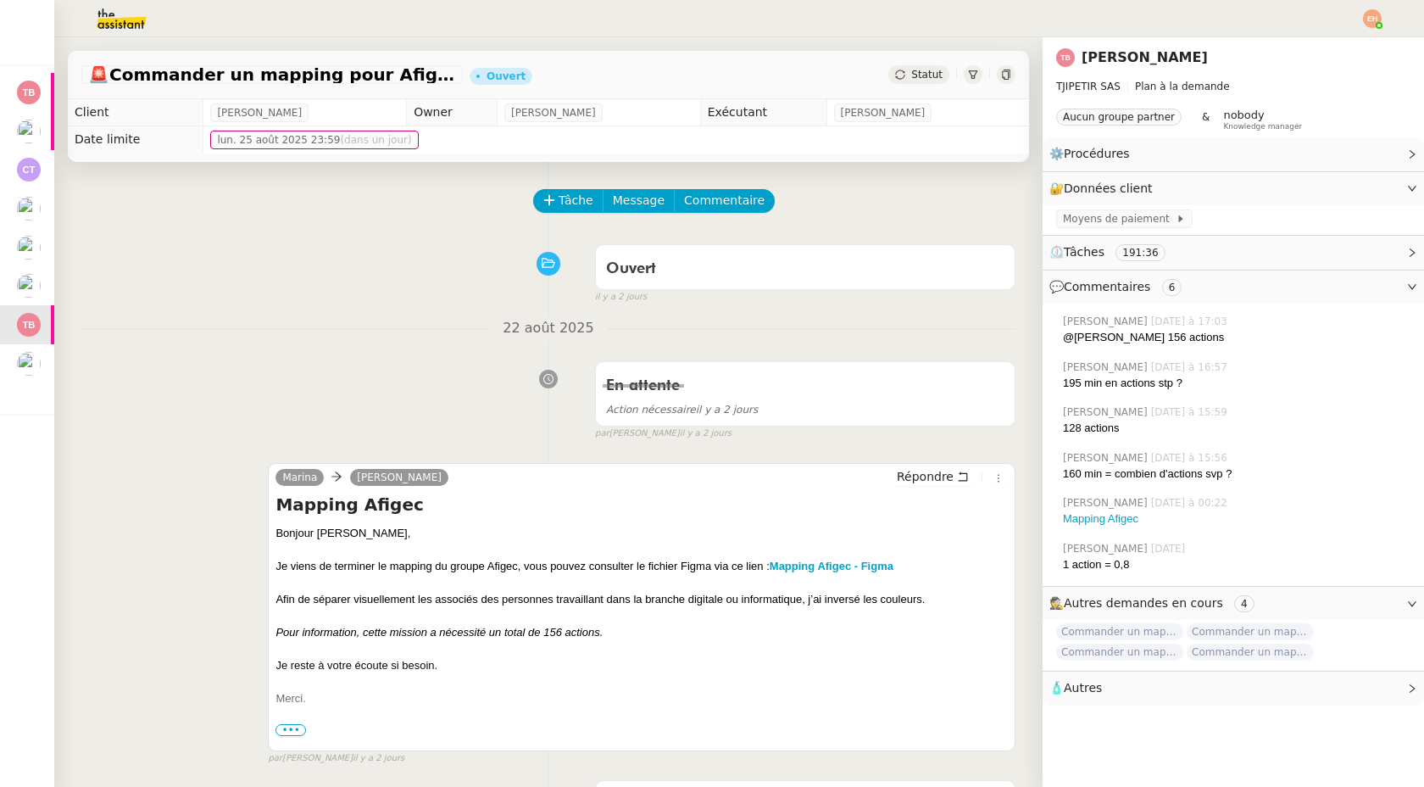
click at [915, 75] on span "Statut" at bounding box center [926, 75] width 31 height 12
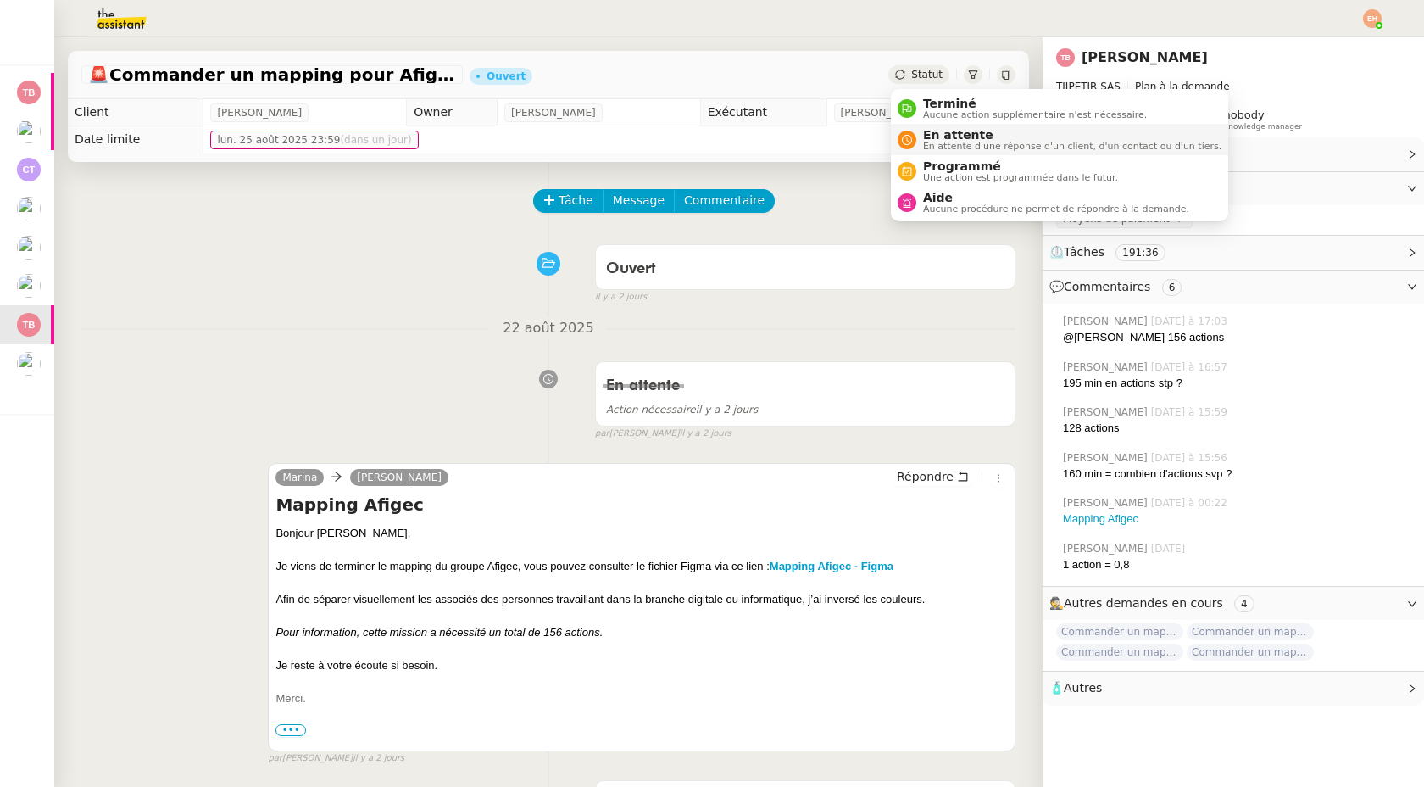
click at [949, 142] on span "En attente d'une réponse d'un client, d'un contact ou d'un tiers." at bounding box center [1072, 146] width 298 height 9
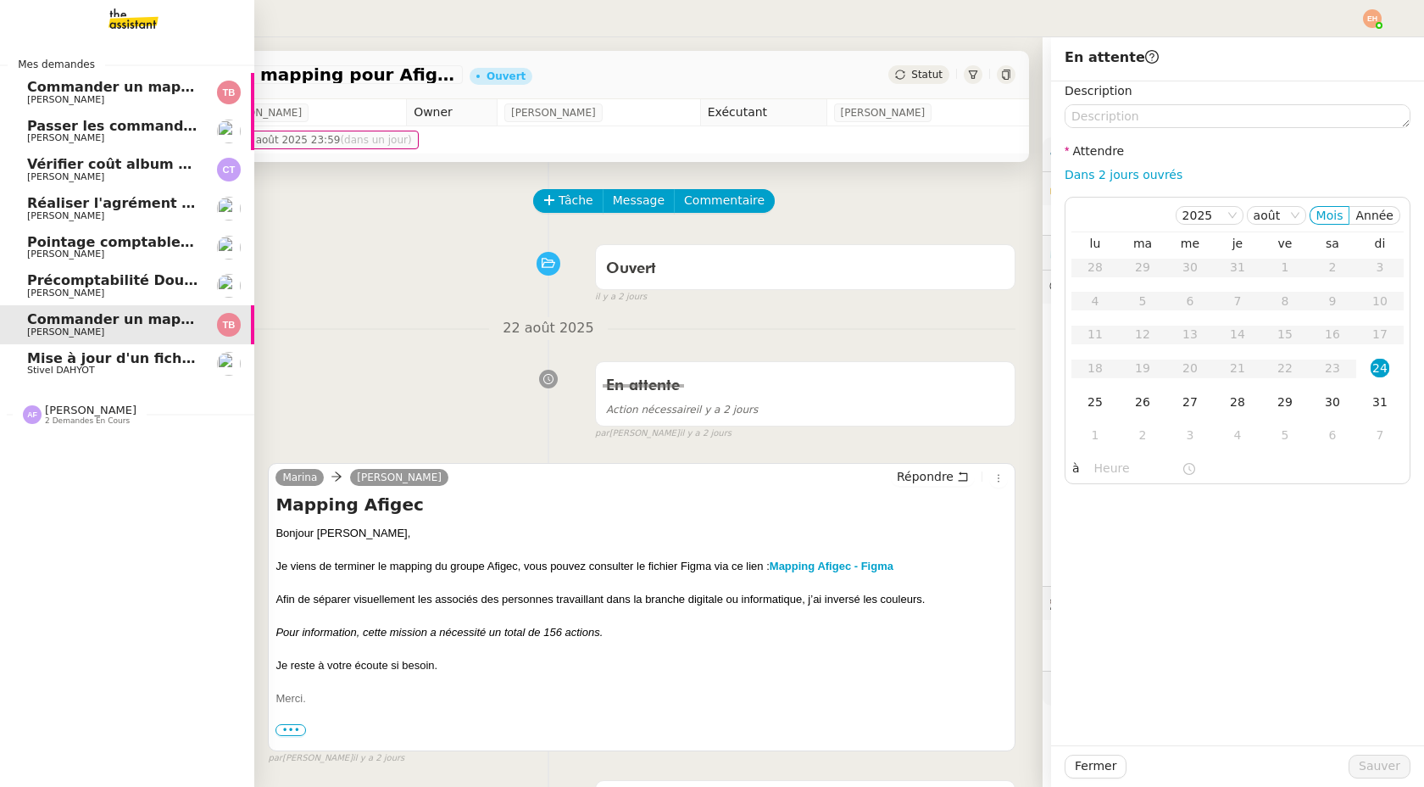
click at [60, 271] on link "Précomptabilité Dougs- [DATE] [PERSON_NAME]" at bounding box center [127, 285] width 254 height 39
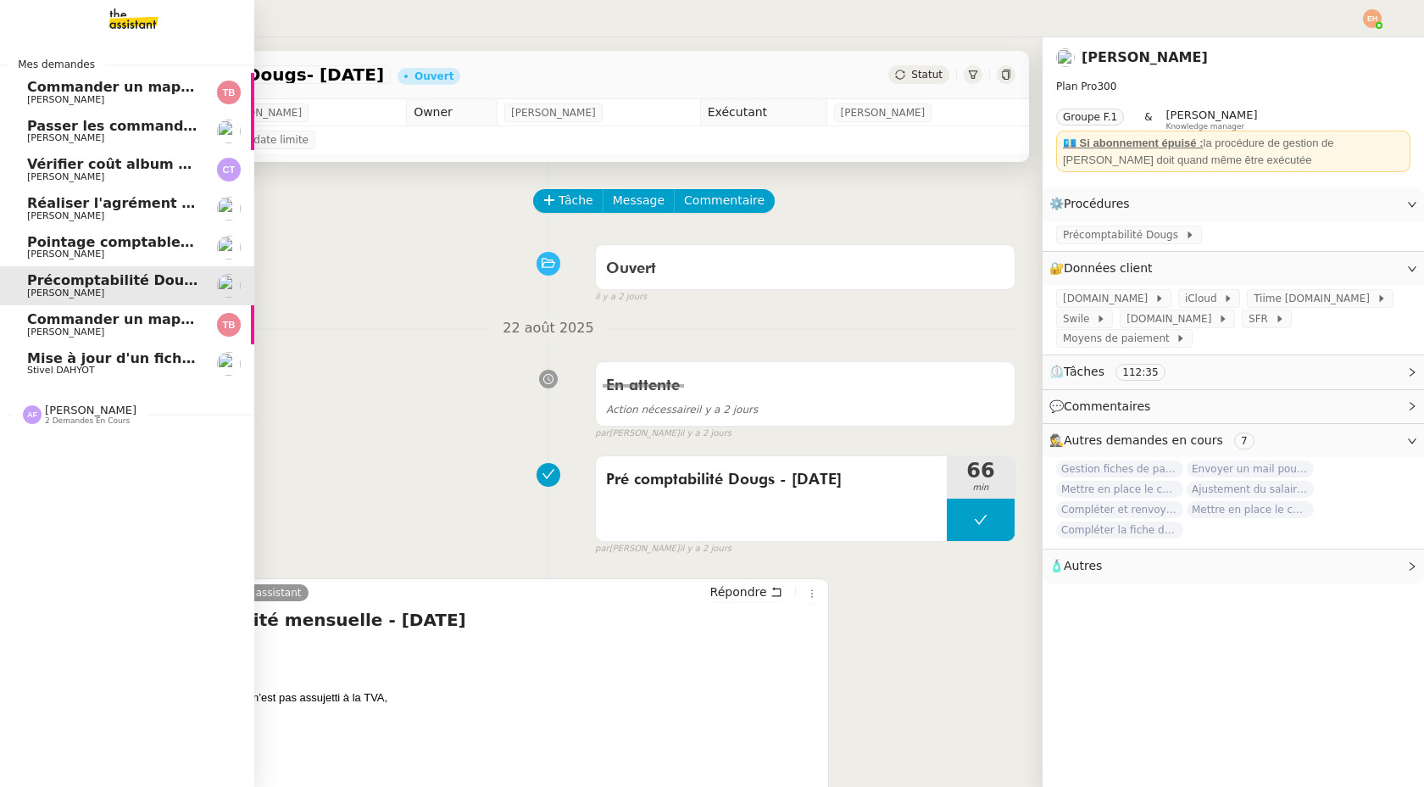
click at [97, 250] on span "[PERSON_NAME]" at bounding box center [112, 254] width 171 height 10
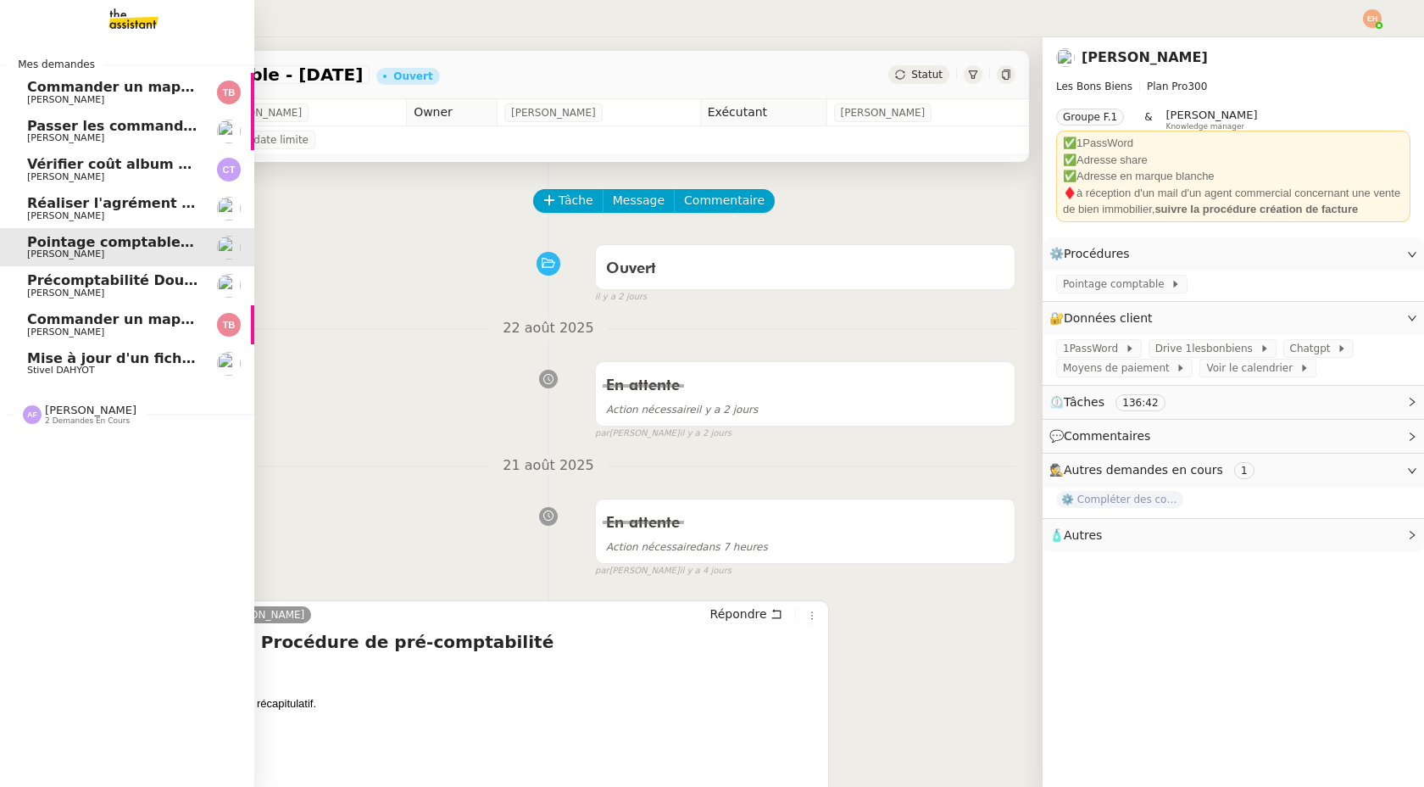
click at [153, 209] on span "Réaliser l'agrément CII pour Swebo" at bounding box center [162, 203] width 270 height 16
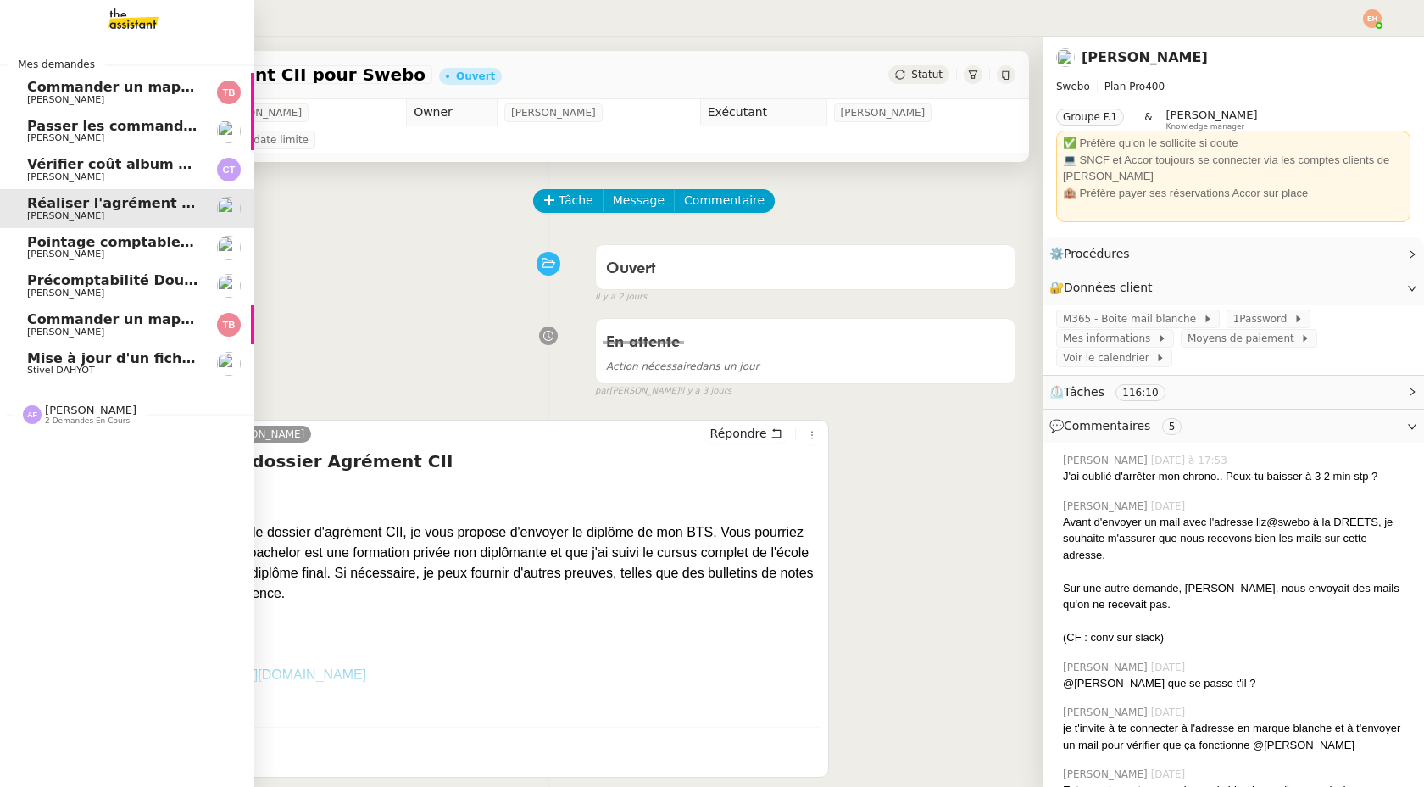
click at [158, 167] on span "Vérifier coût album photo Romane" at bounding box center [158, 164] width 262 height 16
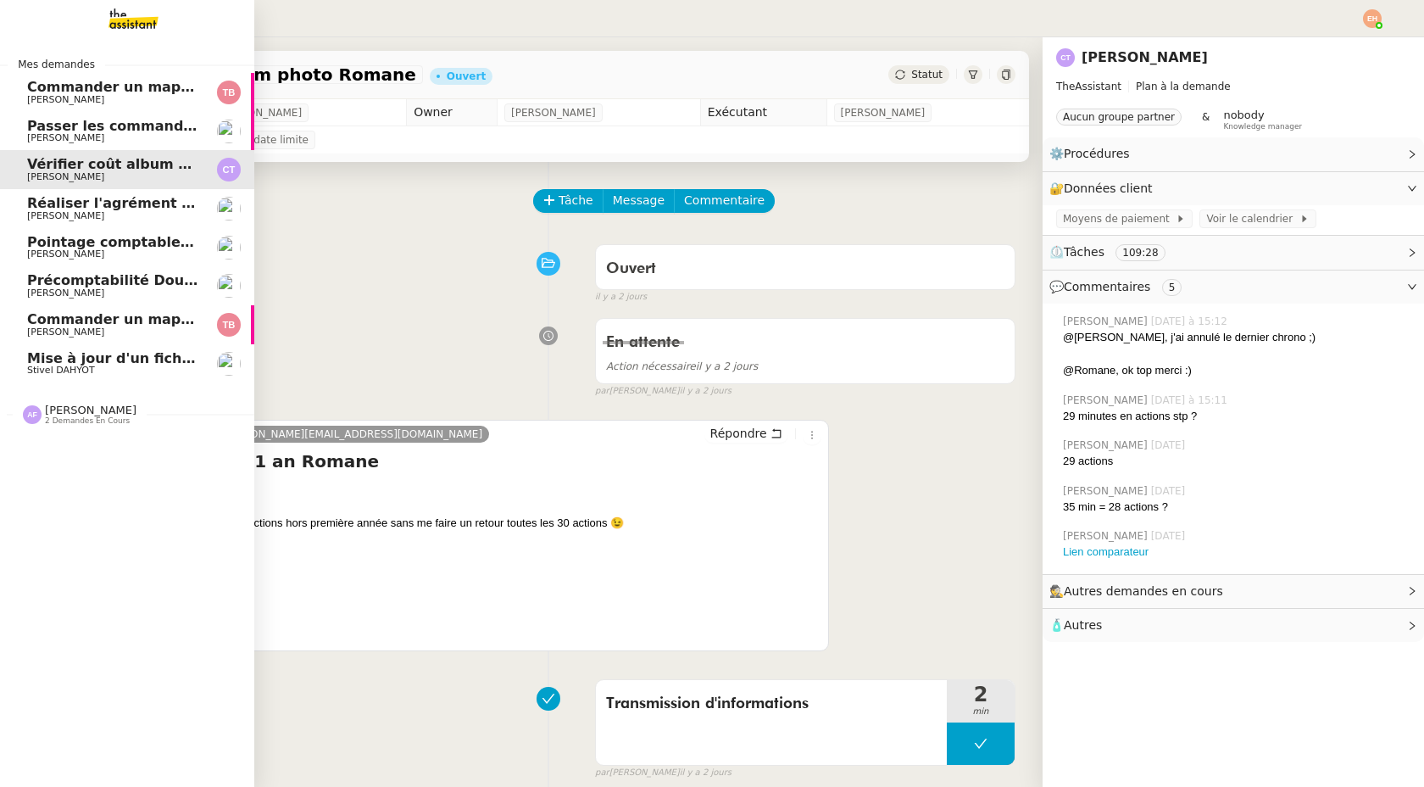
click at [149, 138] on span "[PERSON_NAME]" at bounding box center [112, 138] width 171 height 10
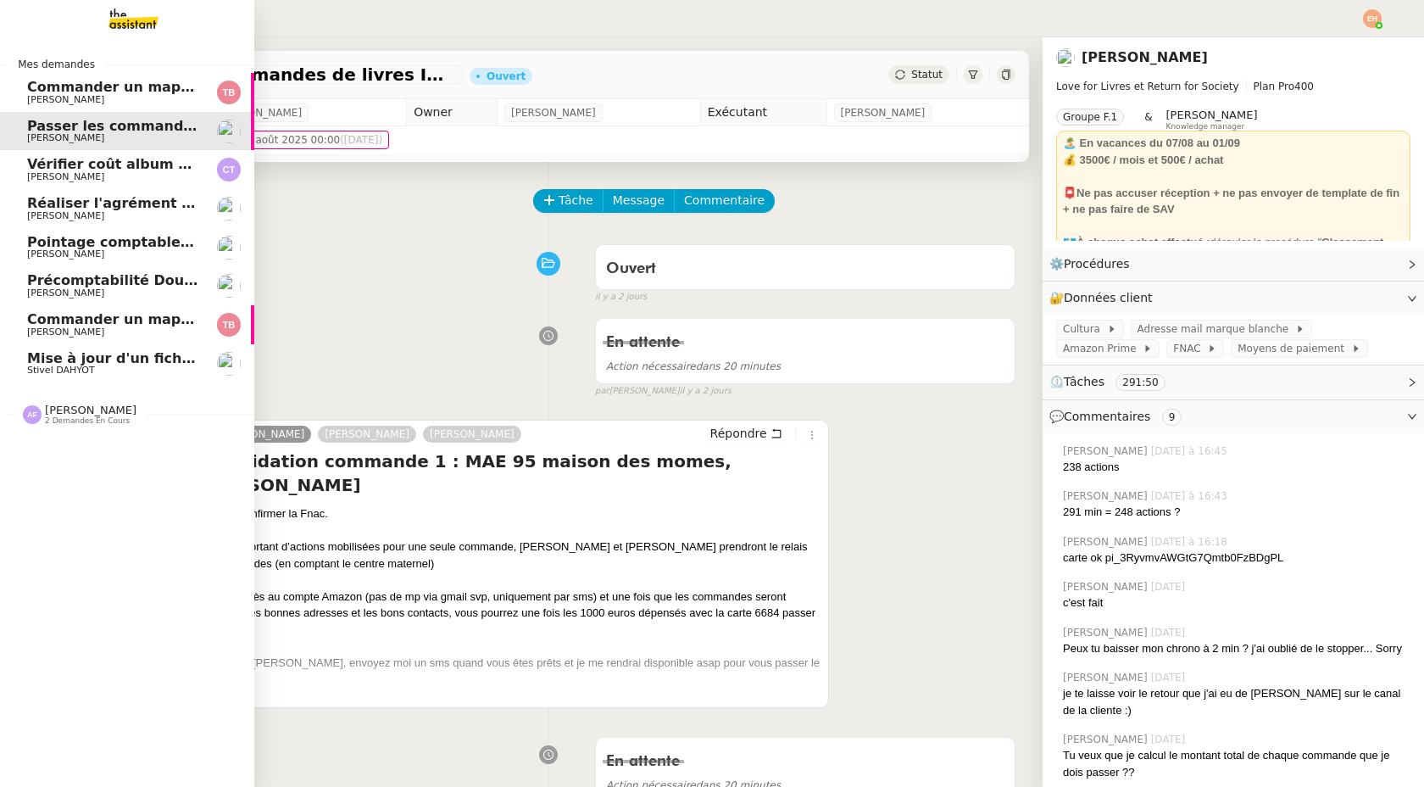
click at [160, 363] on span "Mise à jour d'un fichier de formation - août 2025" at bounding box center [212, 358] width 371 height 16
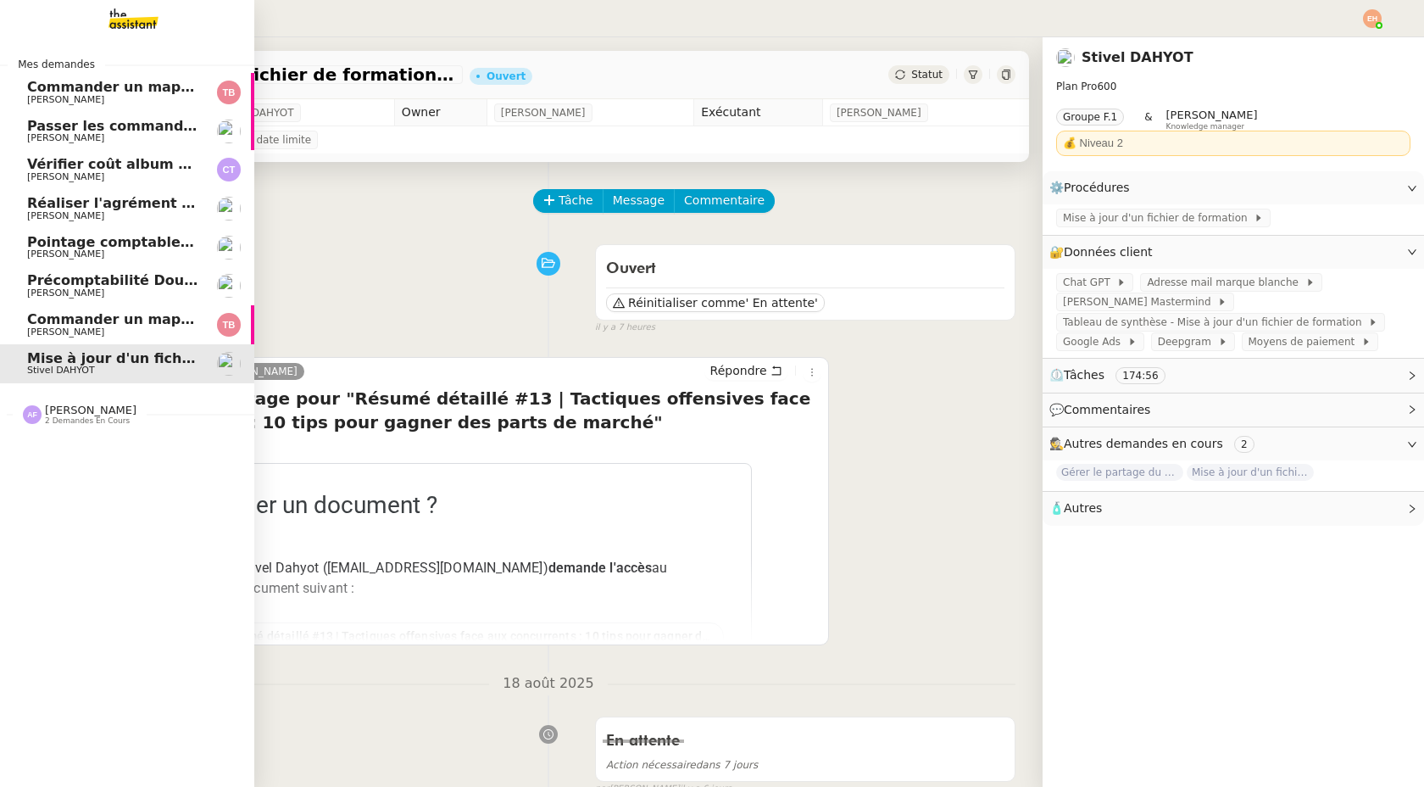
click at [32, 314] on span "Commander un mapping pour Afigec" at bounding box center [167, 319] width 280 height 16
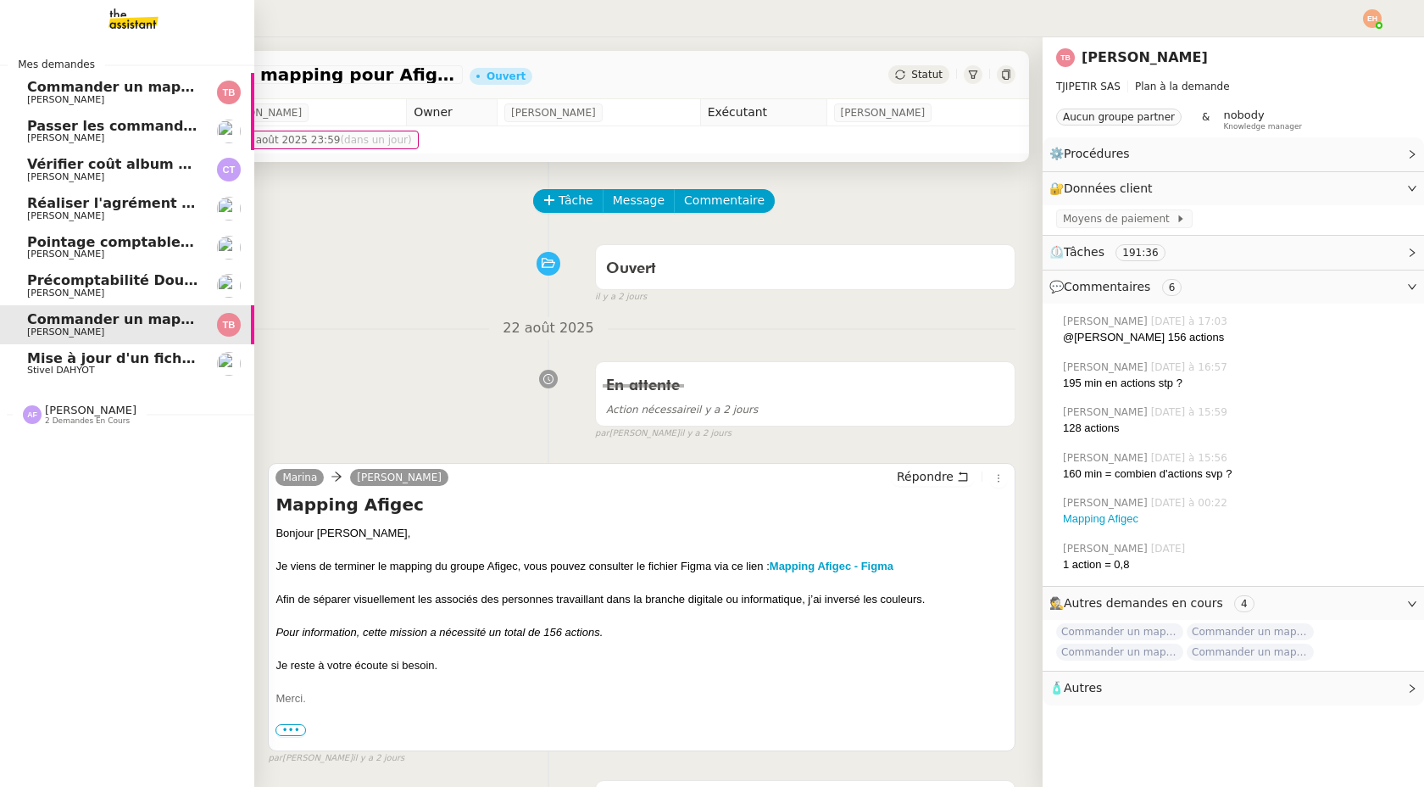
click at [93, 365] on div "Mise à jour d'un fichier de formation - [DATE] Stivel DAHYOT" at bounding box center [112, 363] width 171 height 25
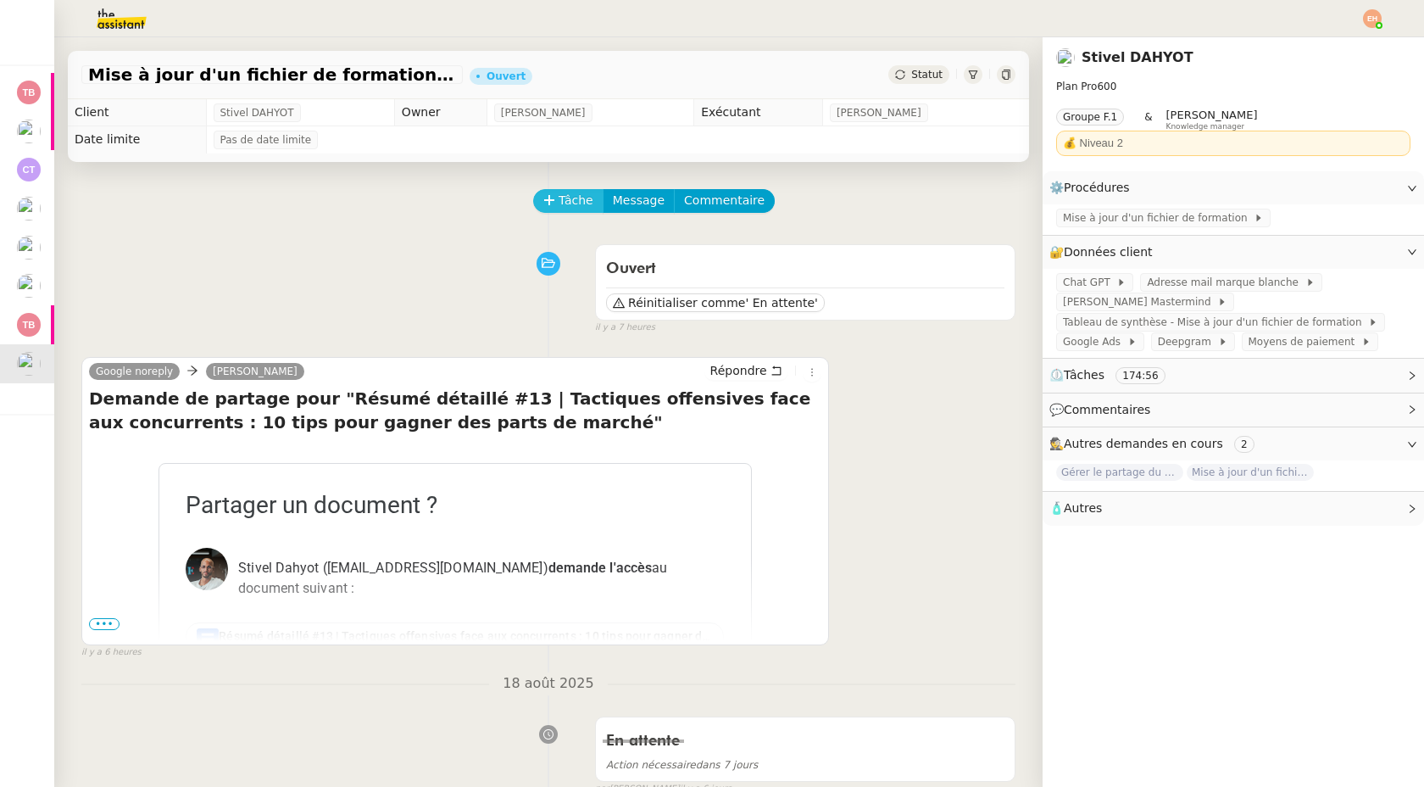
click at [581, 198] on span "Tâche" at bounding box center [576, 200] width 35 height 19
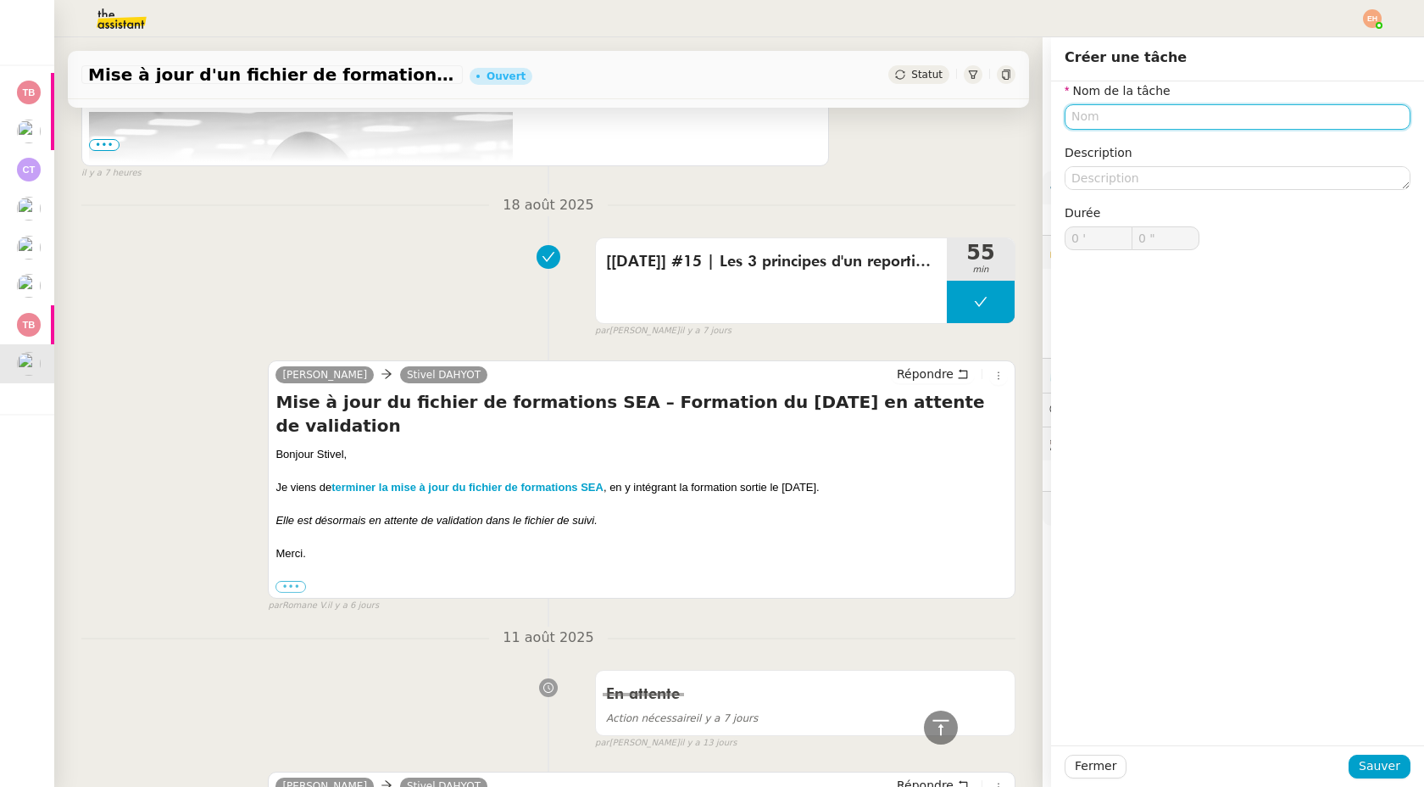
scroll to position [939, 0]
click at [1087, 775] on span "Fermer" at bounding box center [1096, 765] width 42 height 19
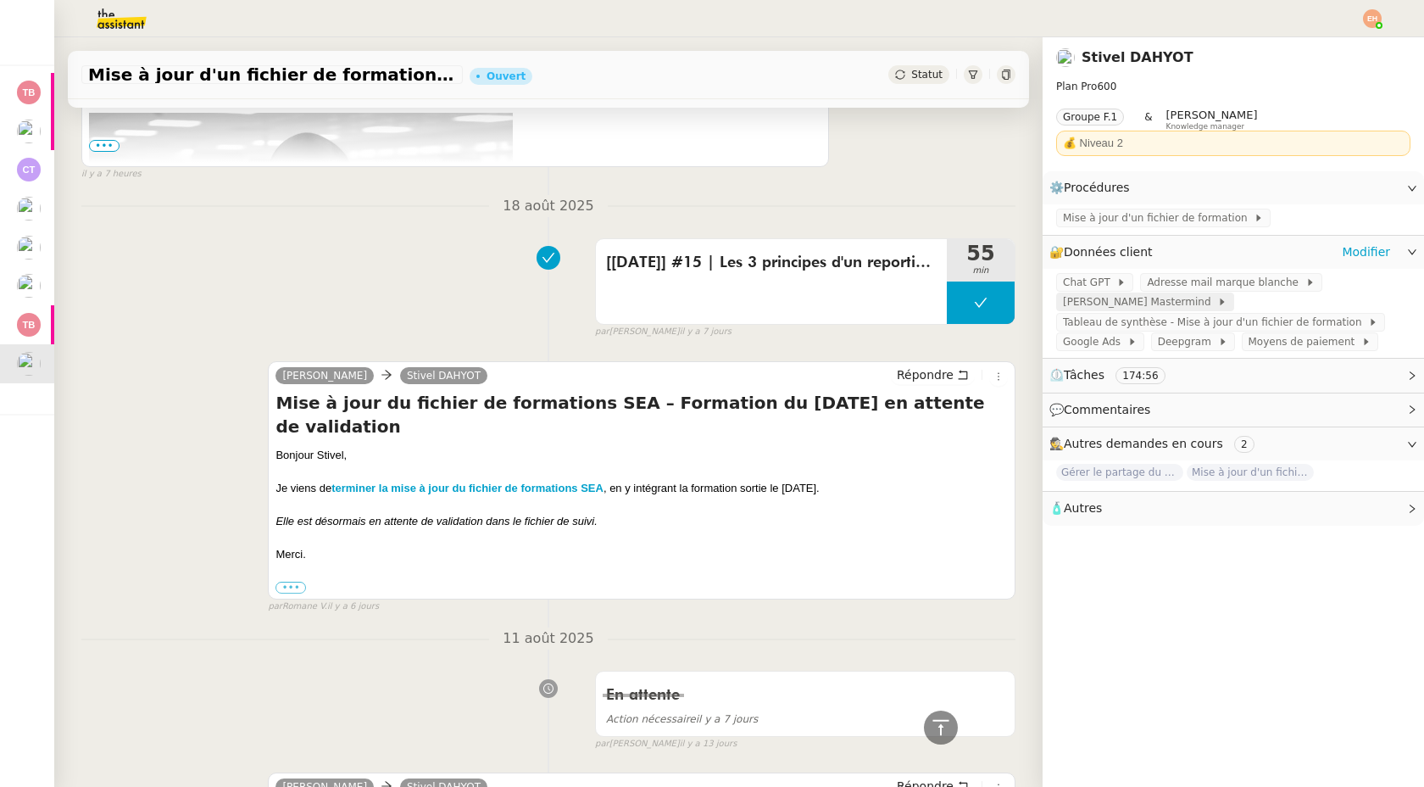
click at [1158, 303] on span "[PERSON_NAME] Mastermind" at bounding box center [1140, 301] width 154 height 17
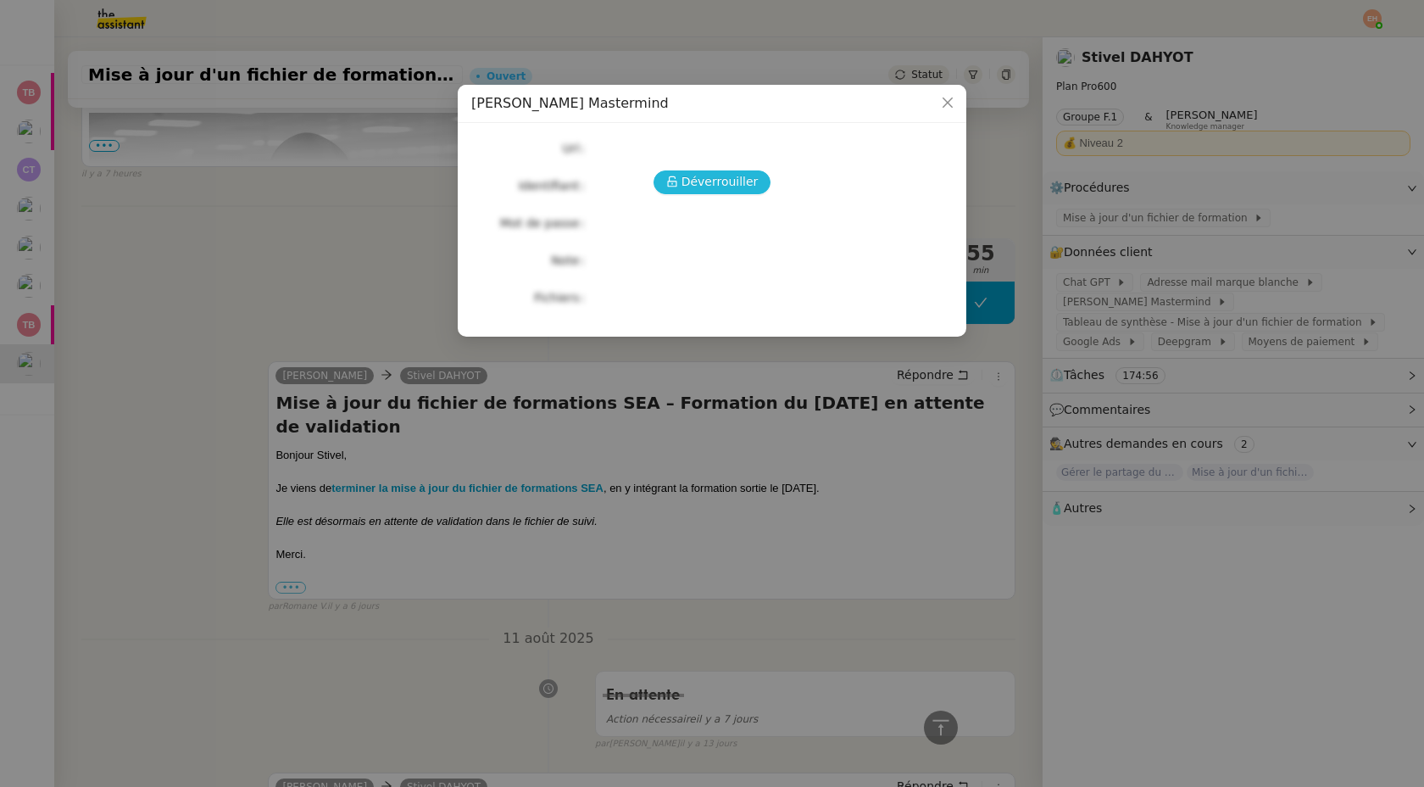
click at [709, 184] on span "Déverrouiller" at bounding box center [720, 181] width 77 height 19
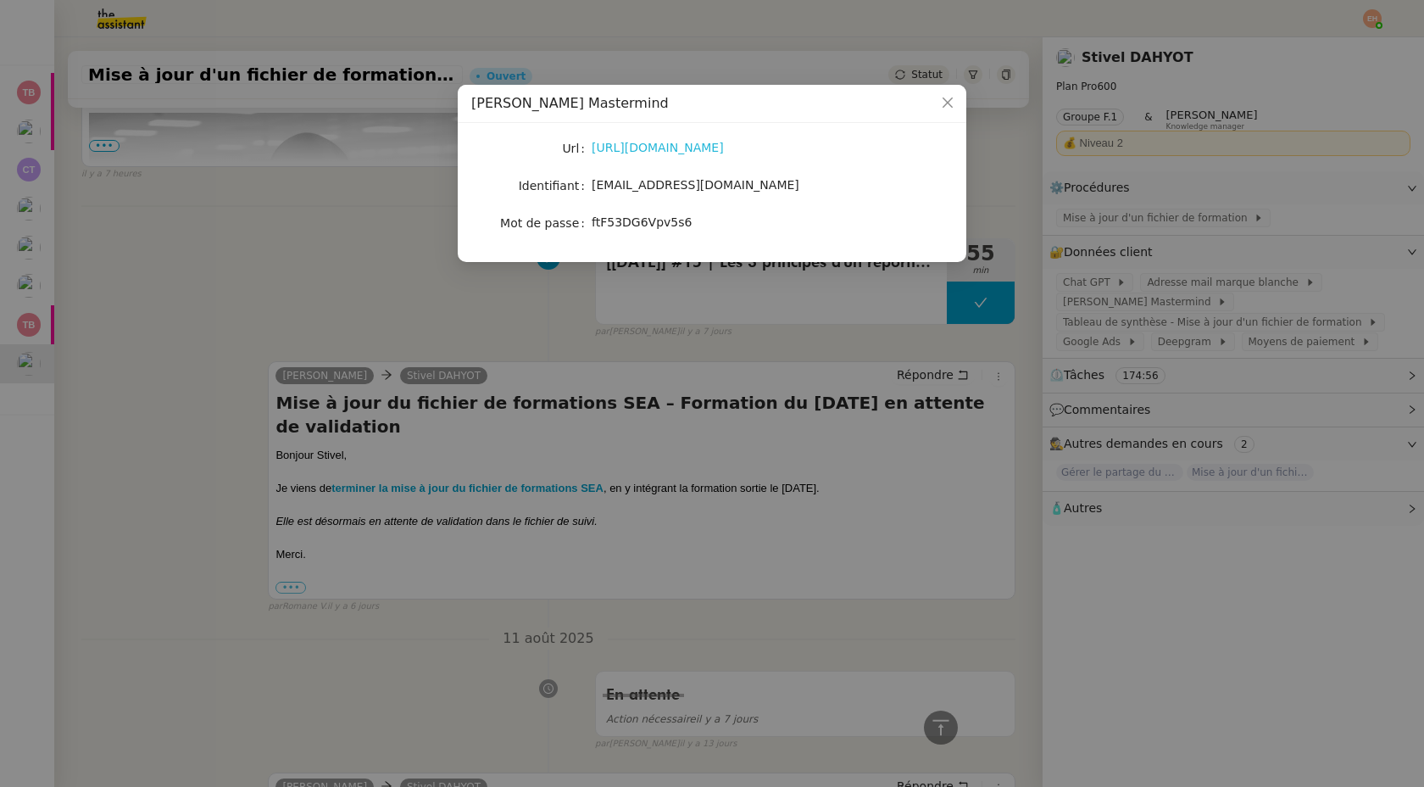
click at [655, 148] on link "[URL][DOMAIN_NAME]" at bounding box center [658, 148] width 132 height 14
click at [546, 330] on nz-modal-container "[PERSON_NAME] Mastermind Url [URL][DOMAIN_NAME] Identifiant [EMAIL_ADDRESS][DOM…" at bounding box center [712, 393] width 1424 height 787
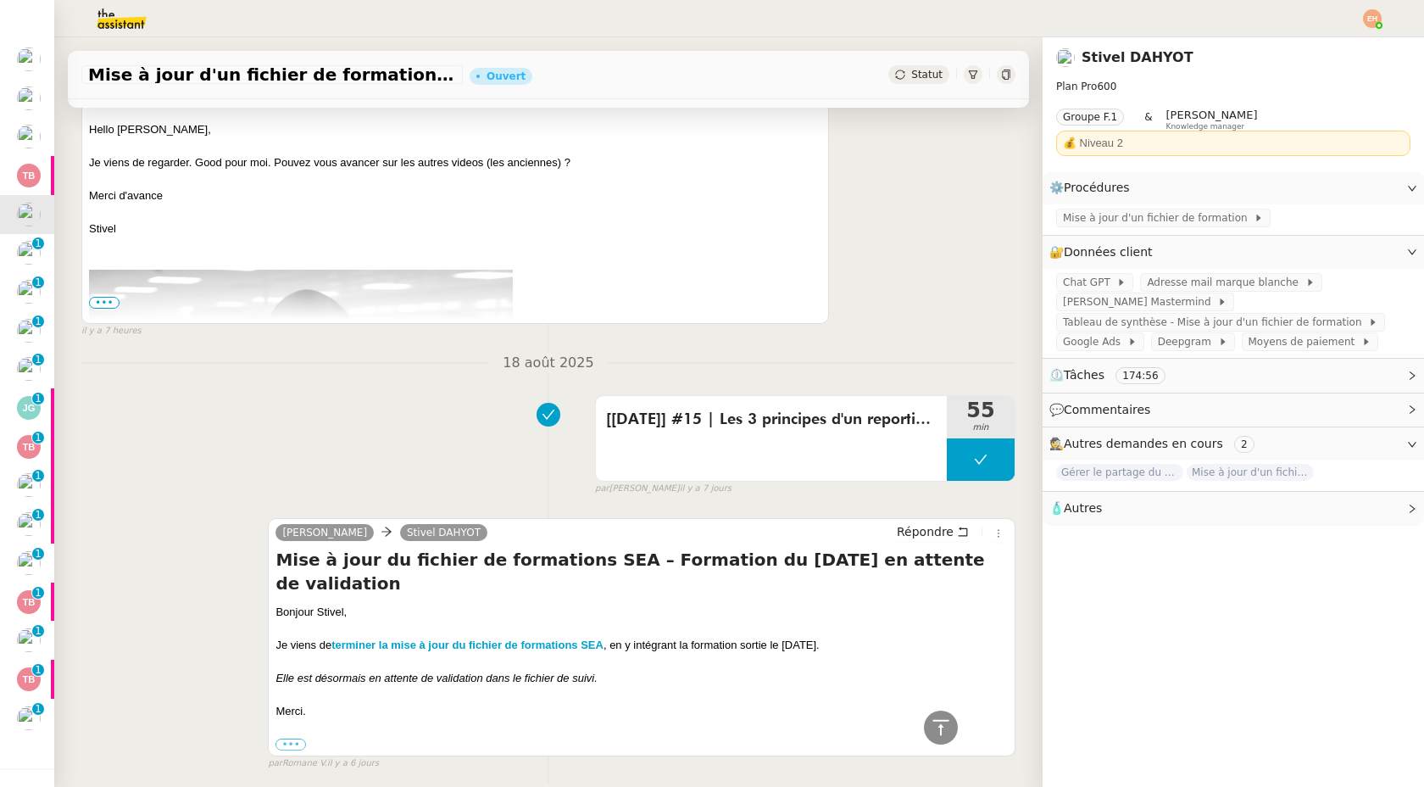
scroll to position [749, 0]
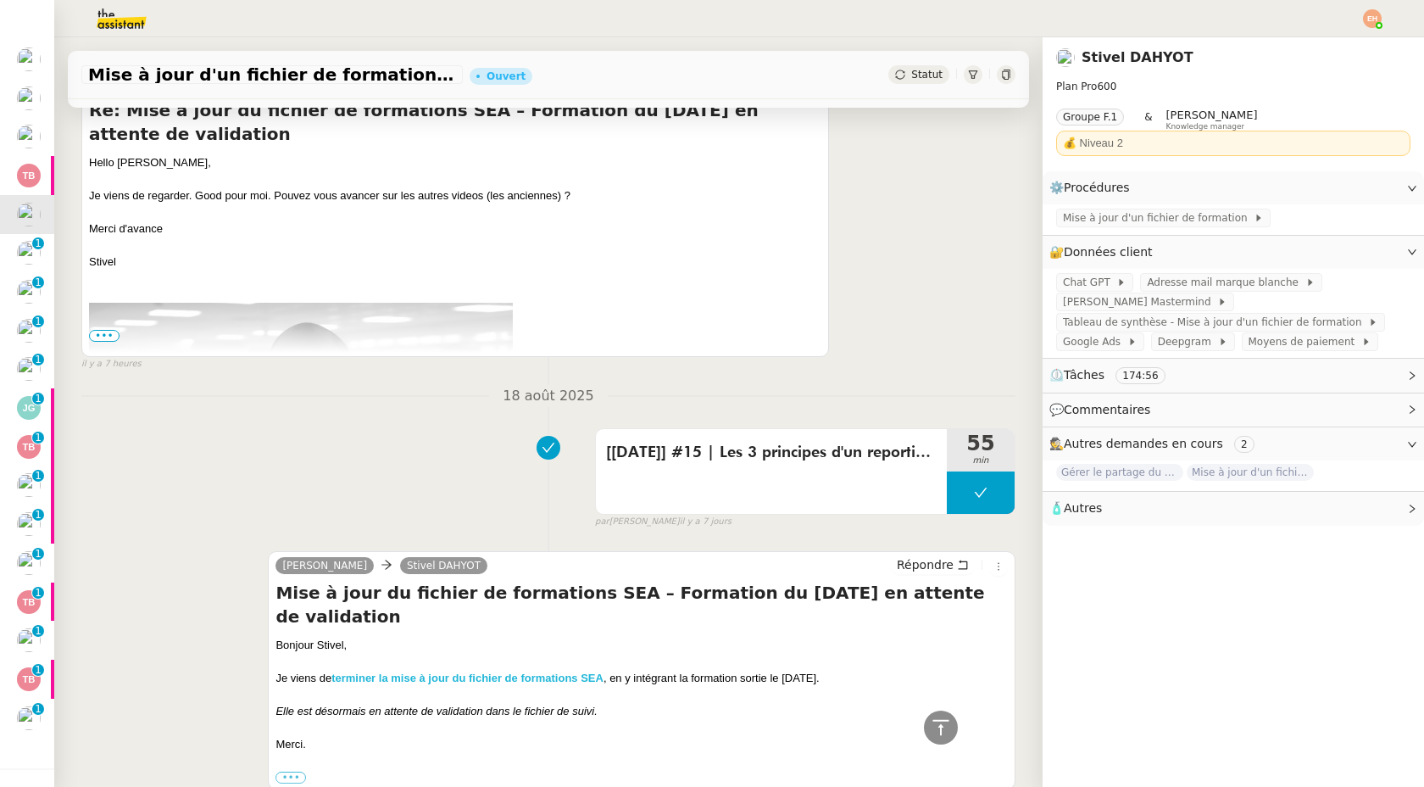
click at [582, 671] on strong "terminer la mise à jour du fichier de formations SEA" at bounding box center [467, 677] width 272 height 13
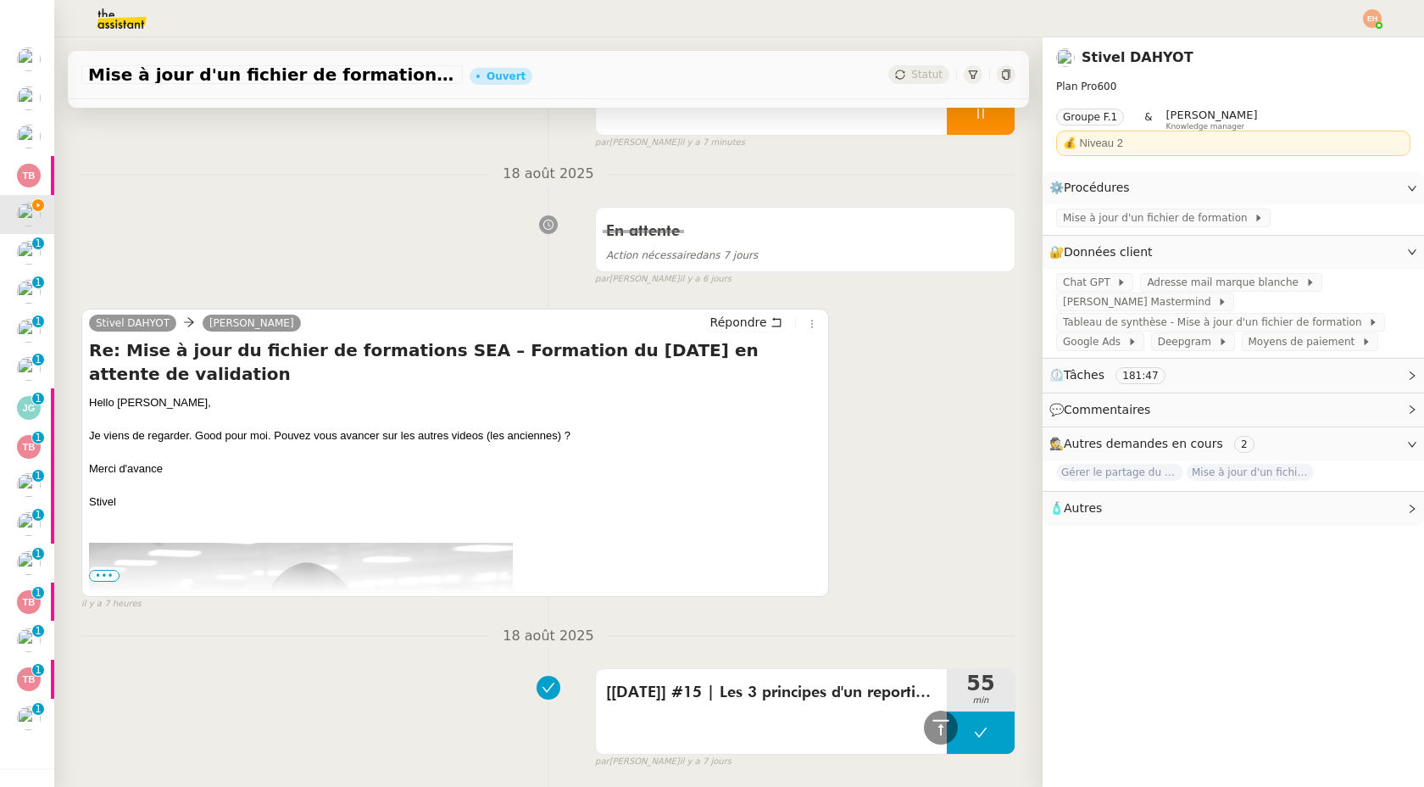
scroll to position [0, 0]
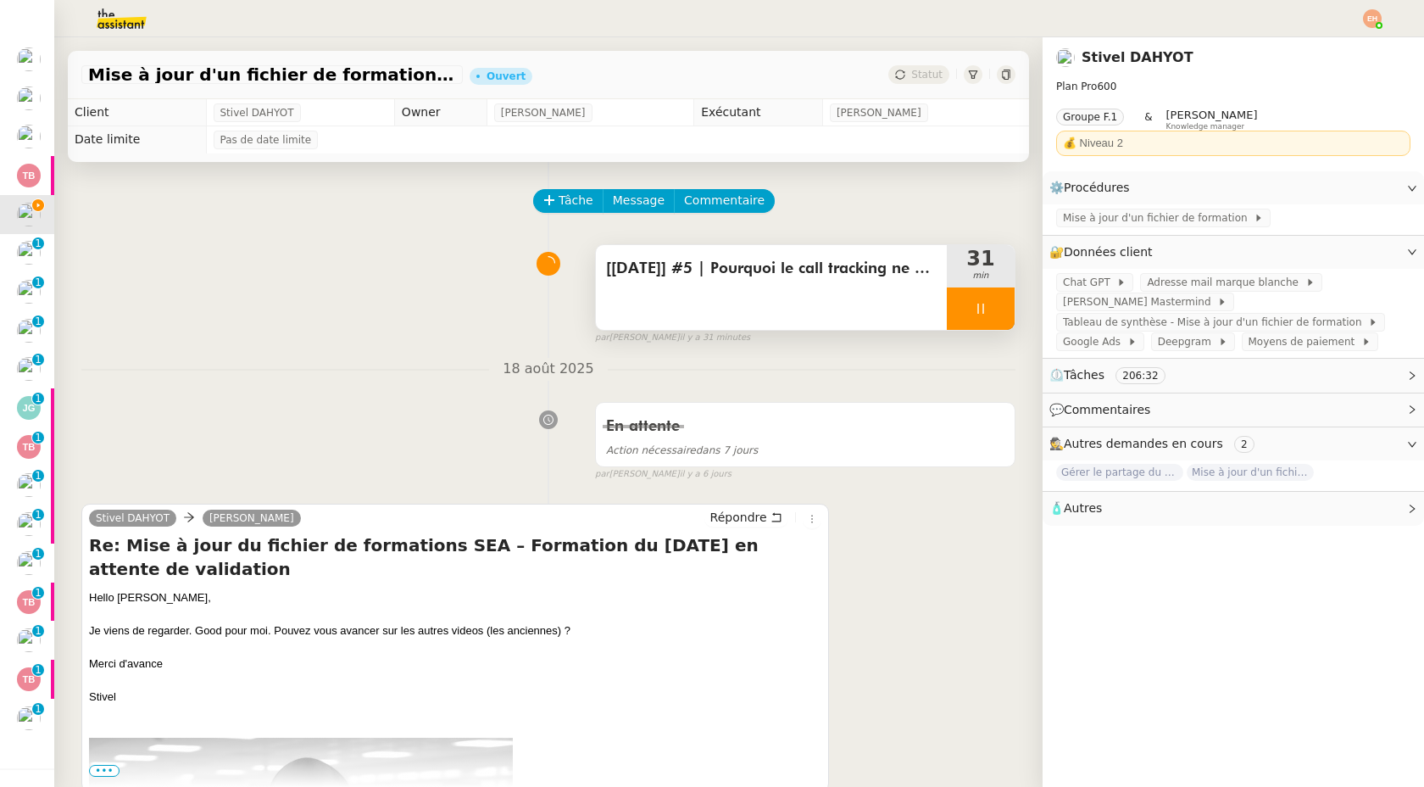
click at [977, 307] on icon at bounding box center [980, 308] width 6 height 10
click at [994, 313] on icon at bounding box center [998, 309] width 14 height 14
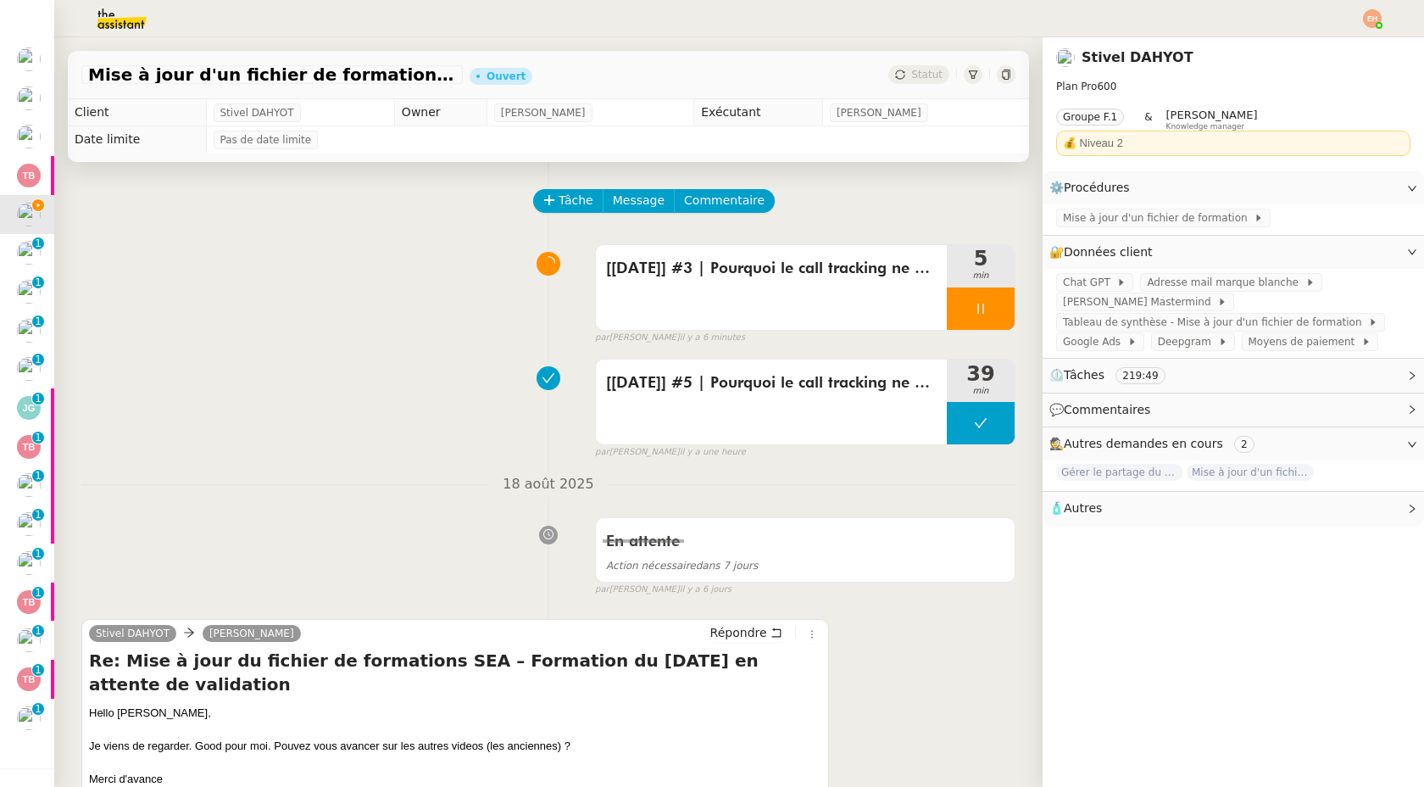
click at [997, 318] on div at bounding box center [981, 308] width 68 height 42
click at [993, 314] on icon at bounding box center [998, 309] width 14 height 14
click at [1372, 8] on div at bounding box center [711, 18] width 1339 height 37
click at [1327, 52] on span "Suivi" at bounding box center [1312, 49] width 29 height 14
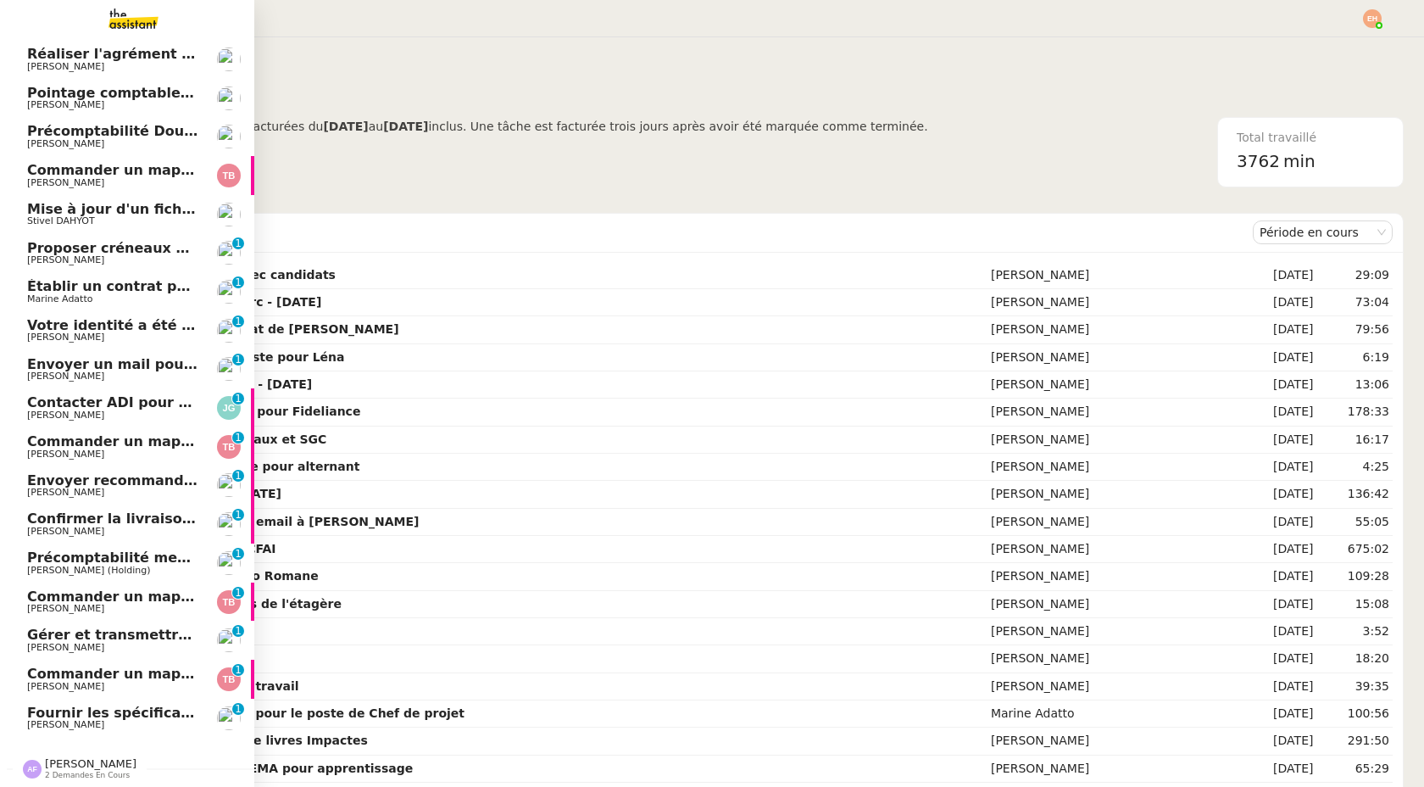
click at [117, 59] on span "Réaliser l'agrément CII pour Swebo" at bounding box center [162, 54] width 270 height 16
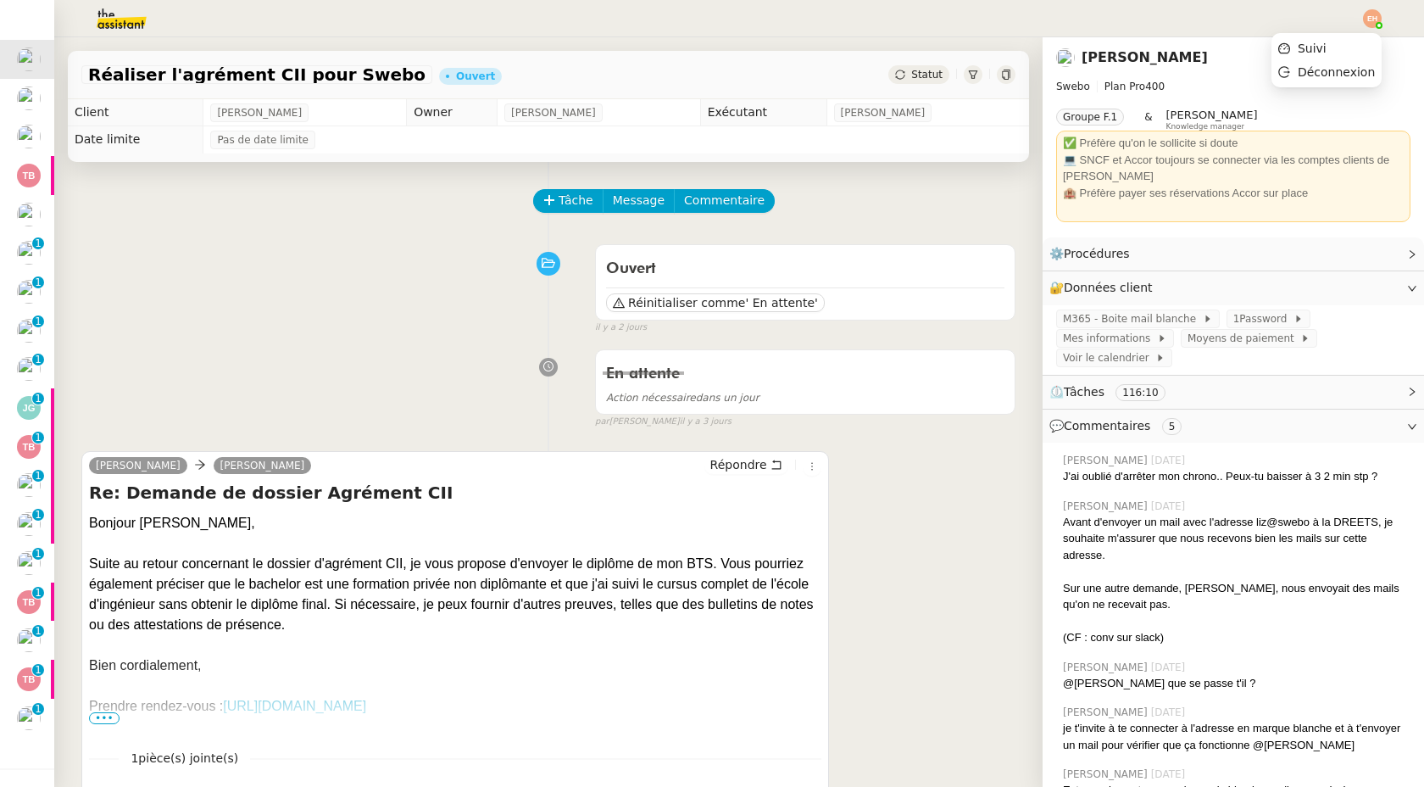
click at [1372, 14] on img at bounding box center [1372, 18] width 19 height 19
click at [1320, 47] on span "Suivi" at bounding box center [1312, 49] width 29 height 14
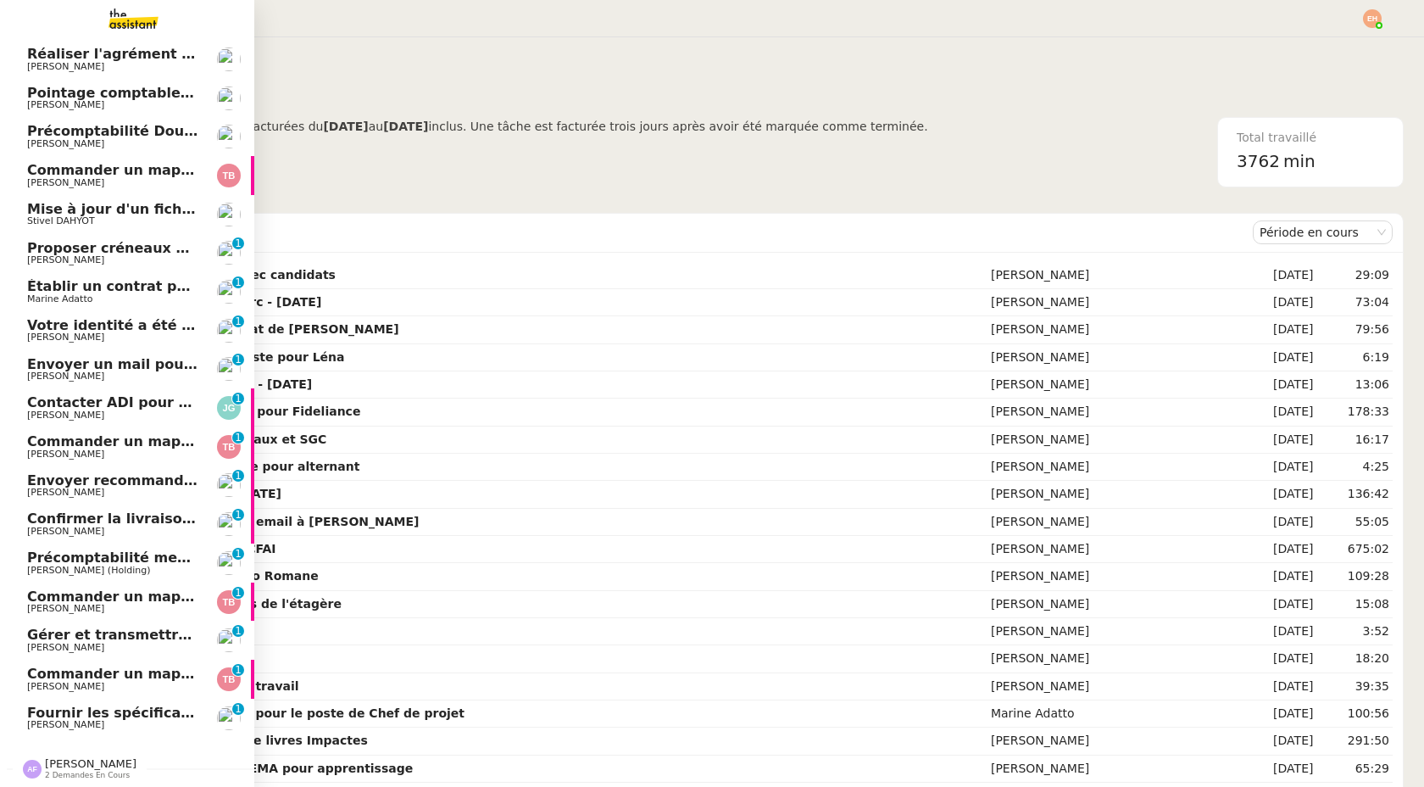
click at [51, 710] on span "Fournir les spécifications de l'étagère" at bounding box center [171, 712] width 288 height 16
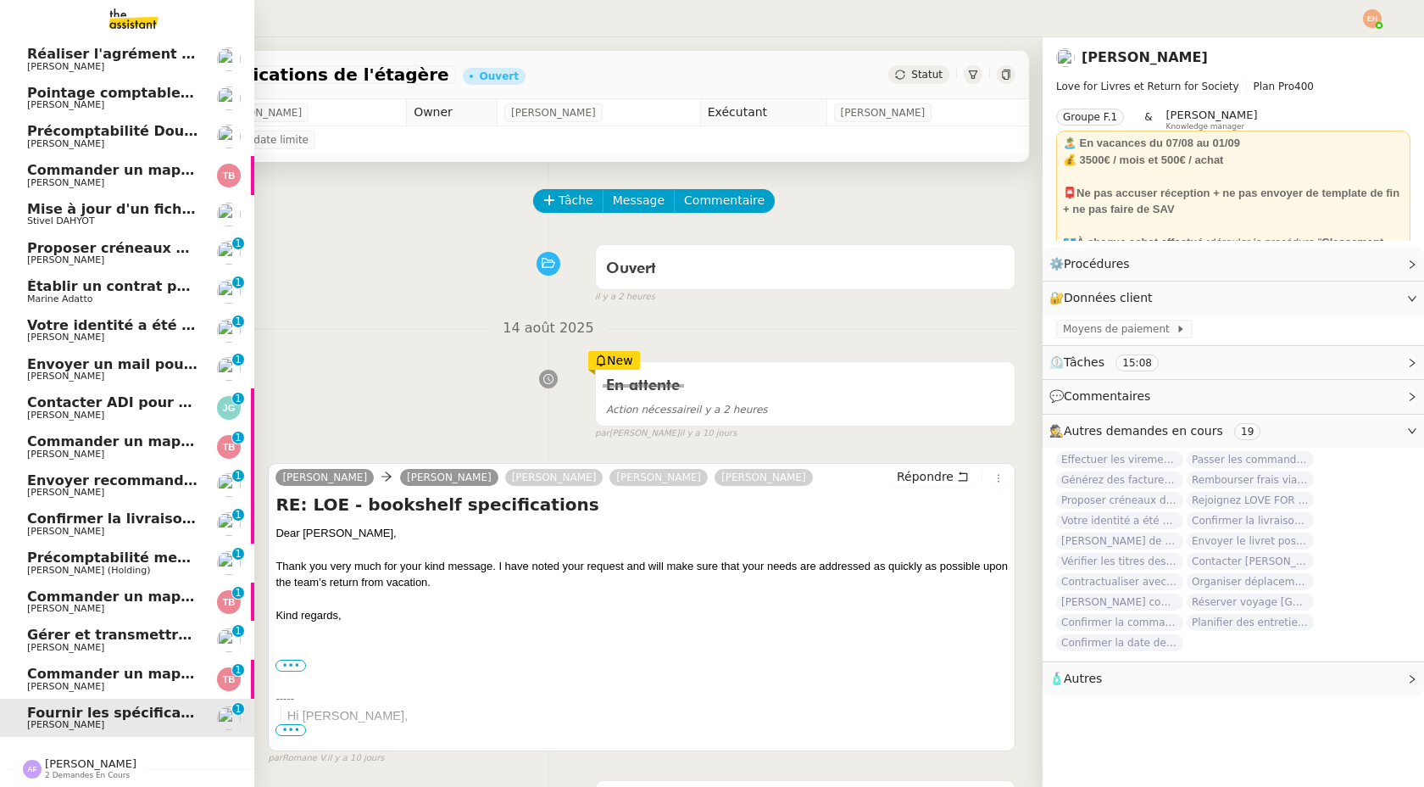
click at [102, 610] on span "[PERSON_NAME]" at bounding box center [112, 609] width 171 height 10
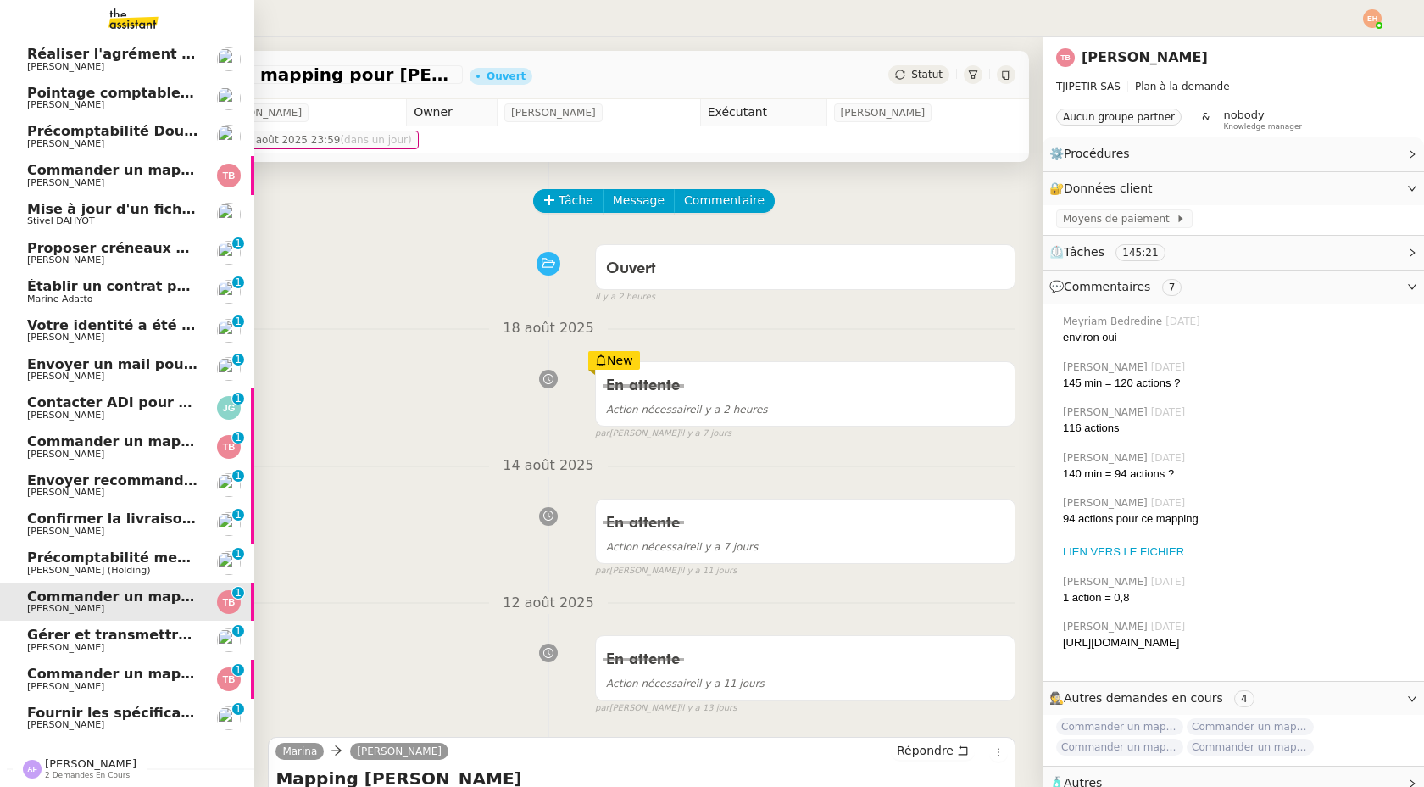
click at [131, 444] on span "Commander un mapping pour Compta [GEOGRAPHIC_DATA]" at bounding box center [254, 441] width 454 height 16
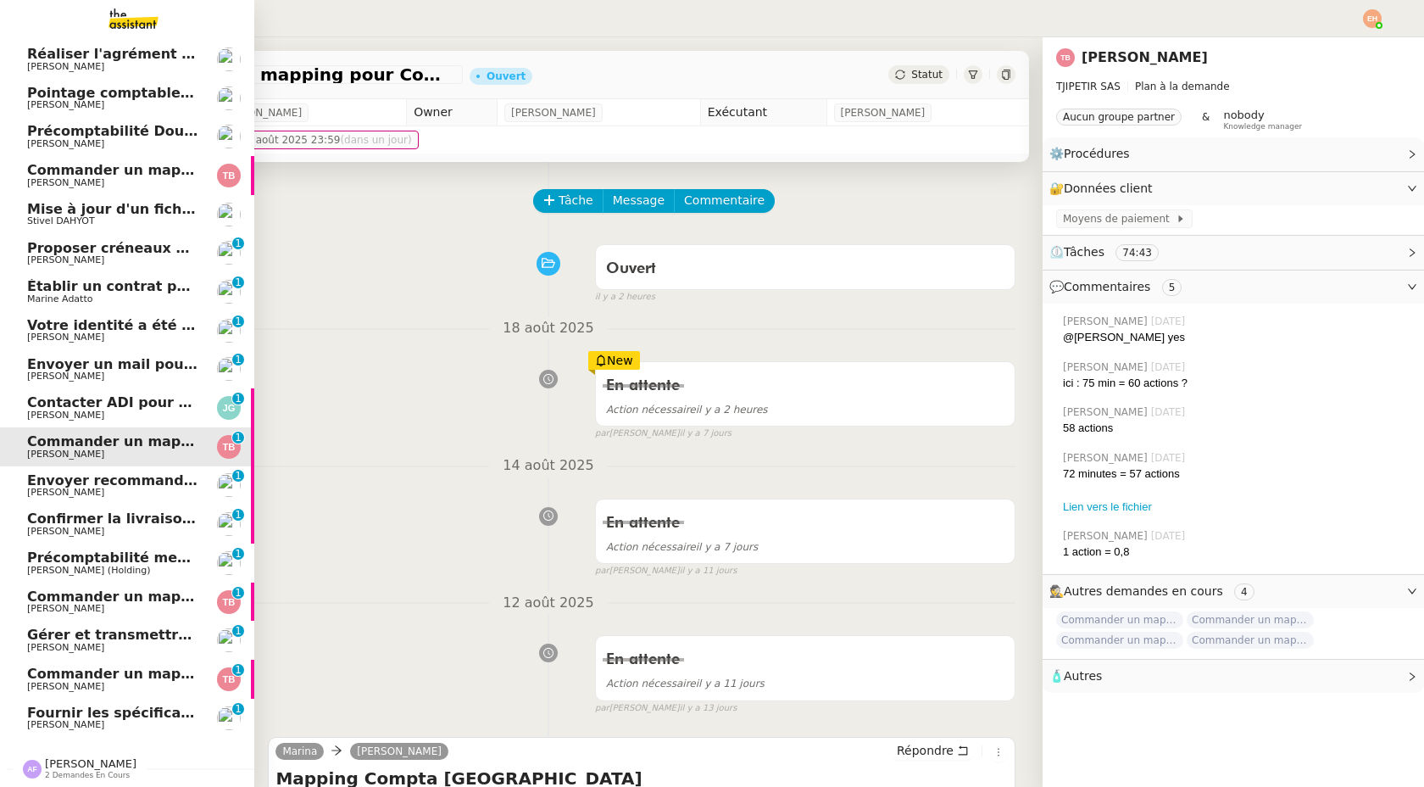
click at [141, 394] on link "Contacter ADI pour replanification [PERSON_NAME] 0 1 2 3 4 5 6 7 8 9" at bounding box center [127, 407] width 254 height 39
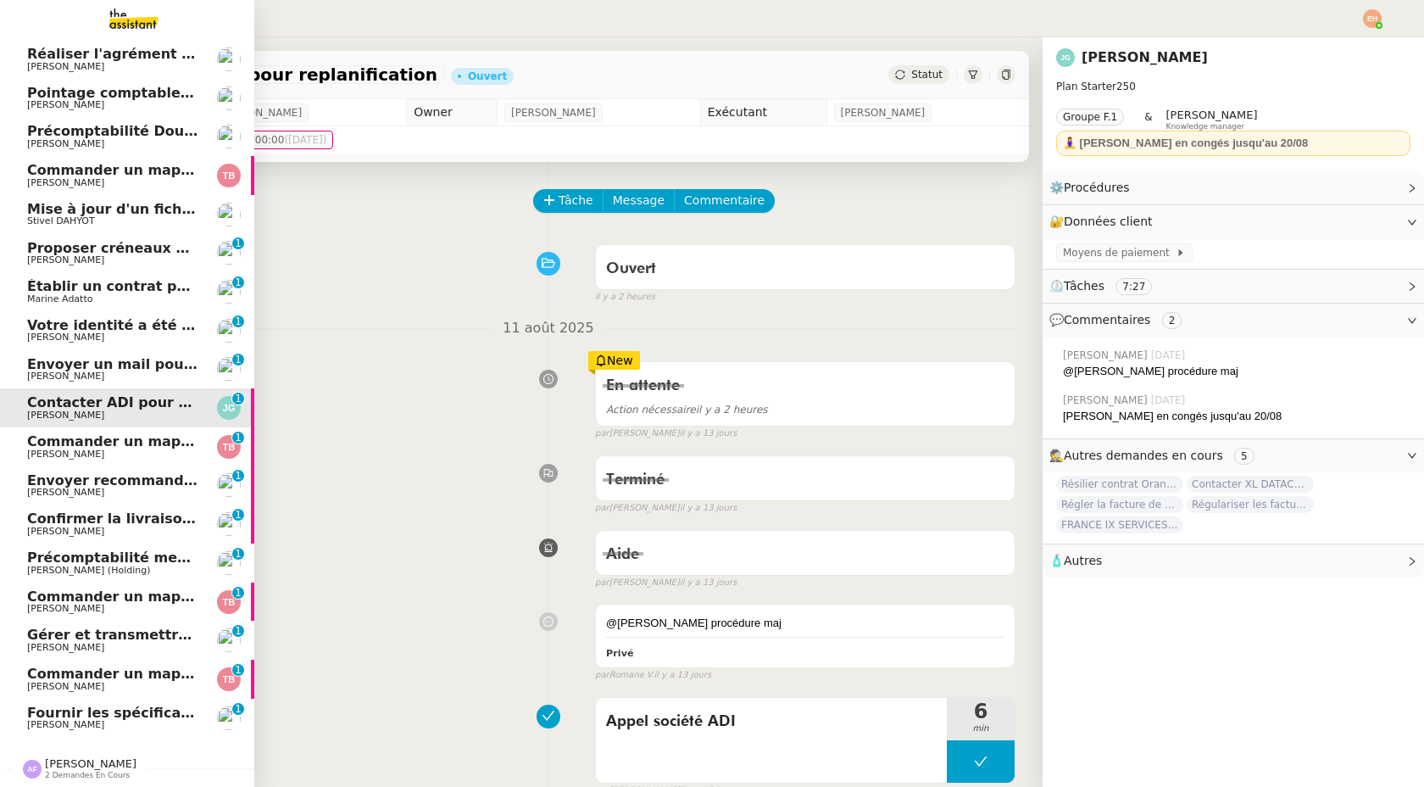
click at [185, 222] on span "Stivel DAHYOT" at bounding box center [112, 221] width 171 height 10
